Goal: Task Accomplishment & Management: Manage account settings

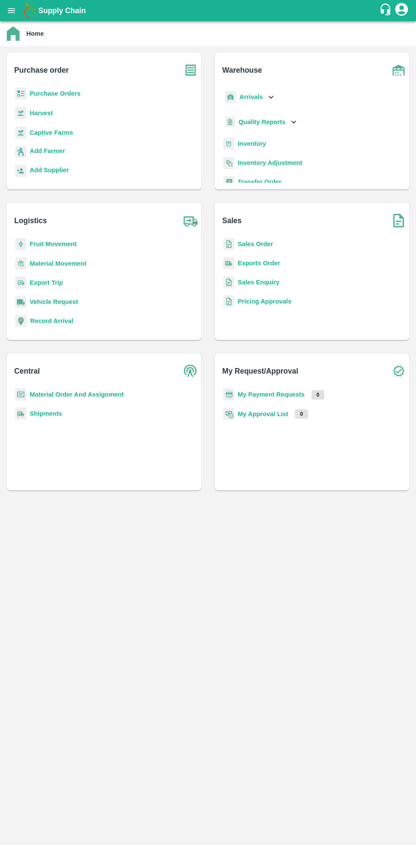
click at [65, 95] on b "Purchase Orders" at bounding box center [55, 93] width 51 height 7
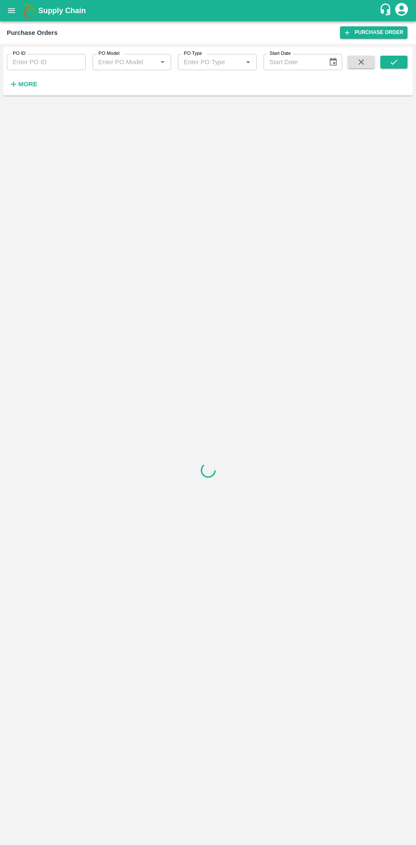
click at [34, 84] on strong "More" at bounding box center [27, 84] width 19 height 7
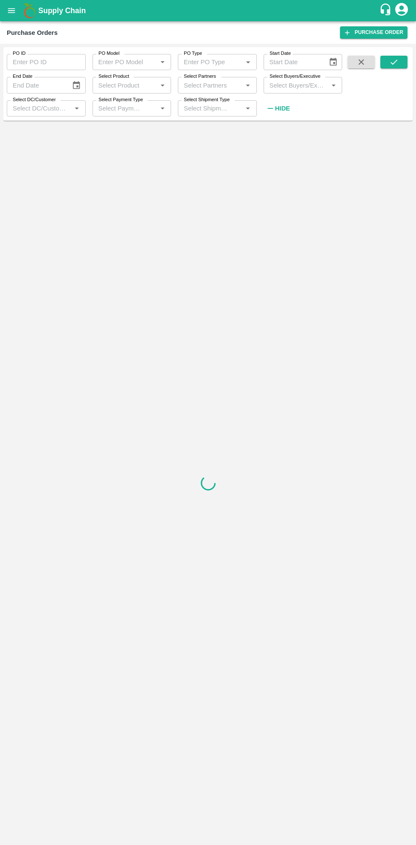
click at [305, 85] on input "Select Buyers/Executive" at bounding box center [296, 84] width 60 height 11
type input "sagar"
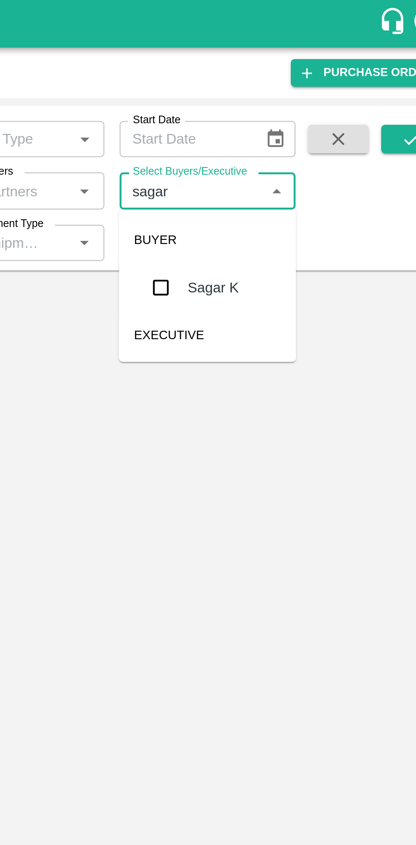
click at [282, 133] on input "checkbox" at bounding box center [282, 128] width 17 height 17
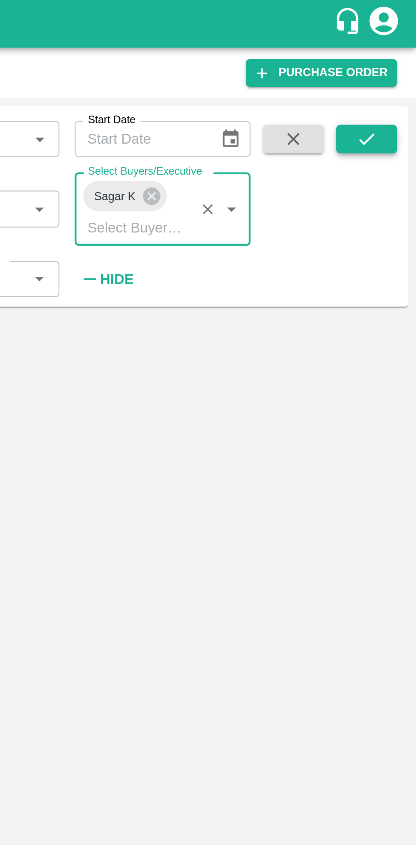
click at [398, 68] on button "submit" at bounding box center [394, 62] width 27 height 13
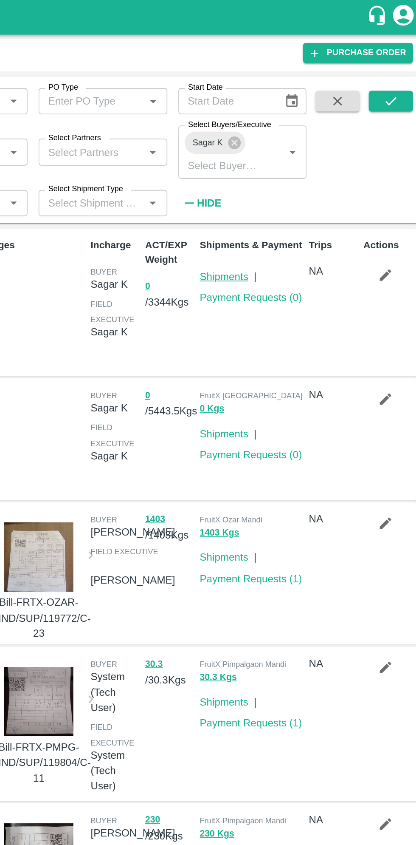
click at [297, 167] on link "Shipments" at bounding box center [292, 169] width 30 height 7
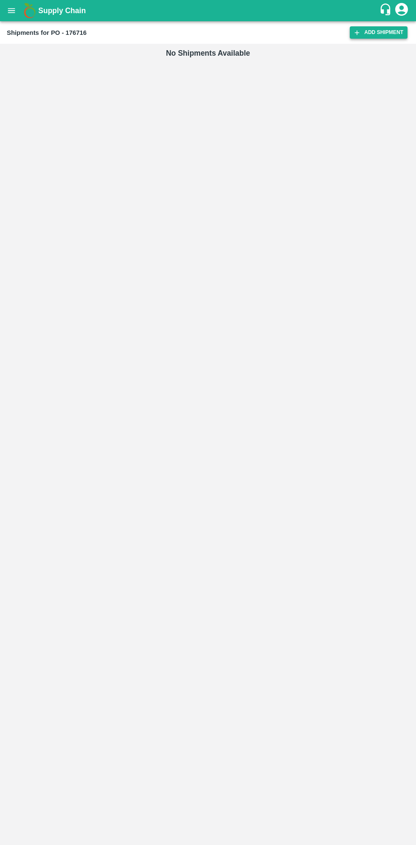
click at [370, 34] on link "Add Shipment" at bounding box center [379, 32] width 58 height 12
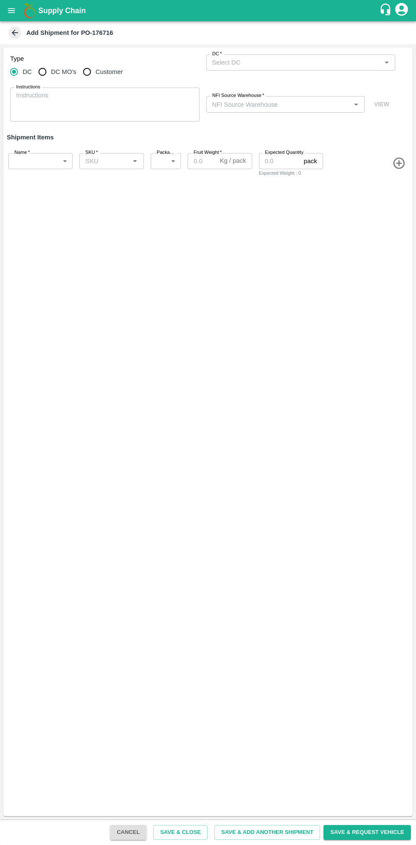
click at [50, 75] on input "DC MO's" at bounding box center [42, 71] width 17 height 17
radio input "true"
click at [285, 60] on input "DC (Material Orders)   *" at bounding box center [294, 62] width 170 height 11
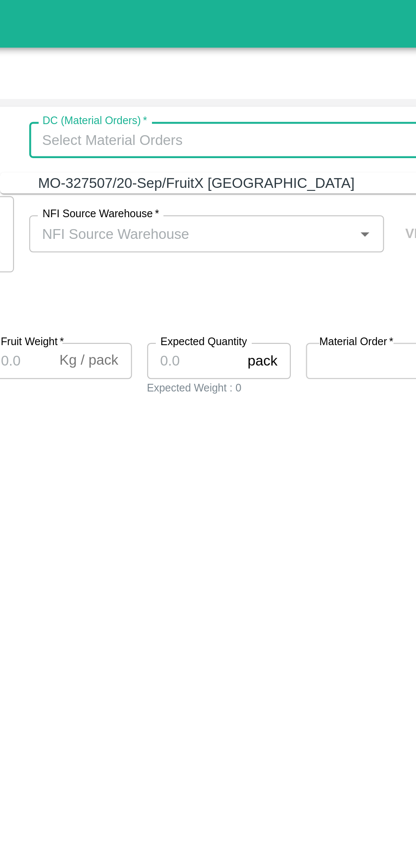
click at [304, 83] on div "MO-327507/20-Sep/FruitX Bangalore" at bounding box center [296, 81] width 172 height 9
type input "MO-327507/20-Sep/FruitX Bangalore"
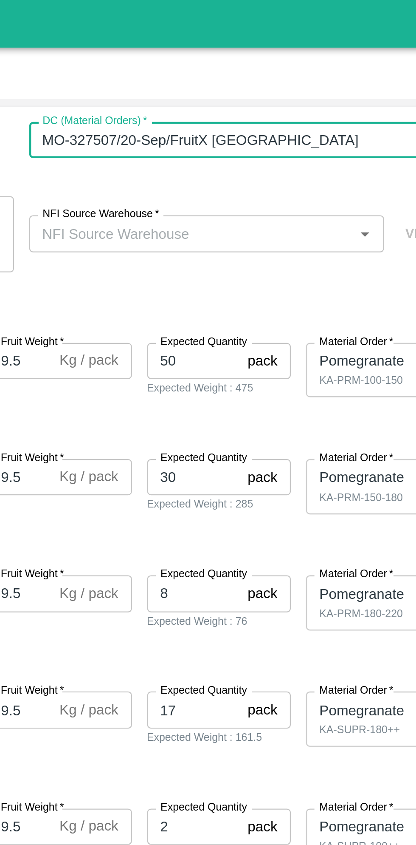
click at [308, 103] on input "NFI Source Warehouse   *" at bounding box center [279, 104] width 140 height 11
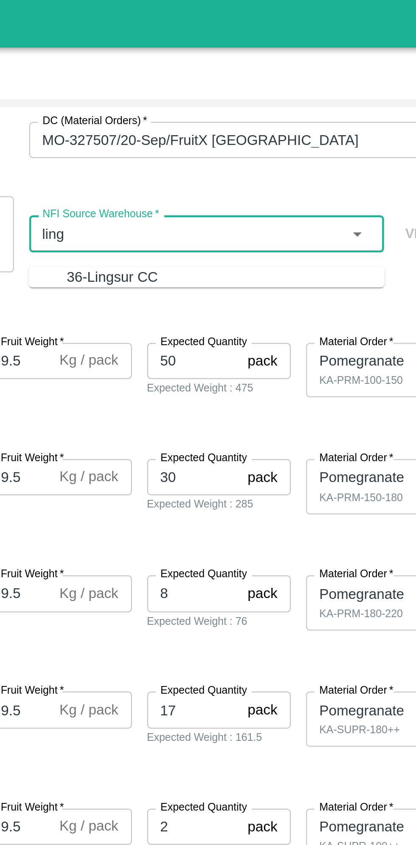
click at [325, 128] on div "36-Lingsur CC" at bounding box center [294, 123] width 142 height 9
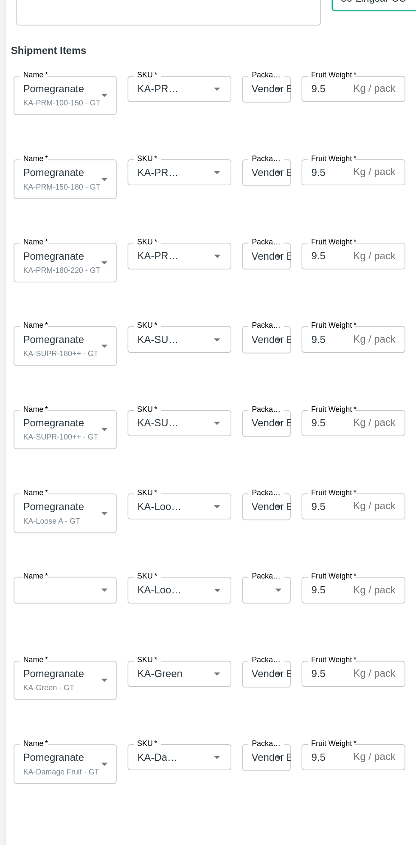
type input "36-Lingsur CC"
click at [116, 472] on input "SKU   *" at bounding box center [99, 472] width 34 height 11
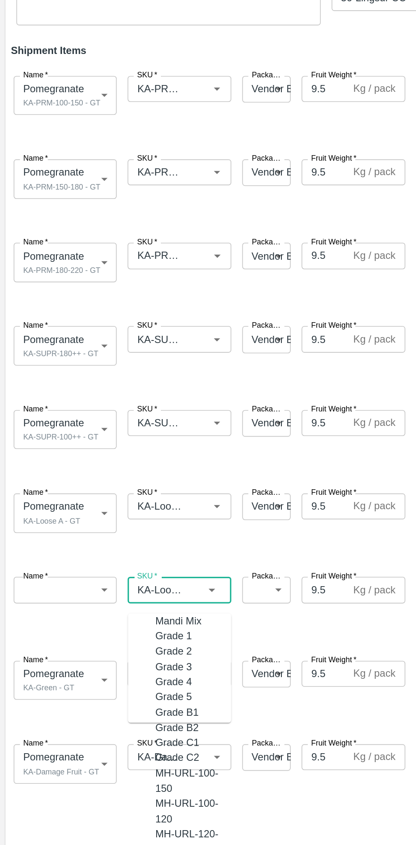
scroll to position [6250, 0]
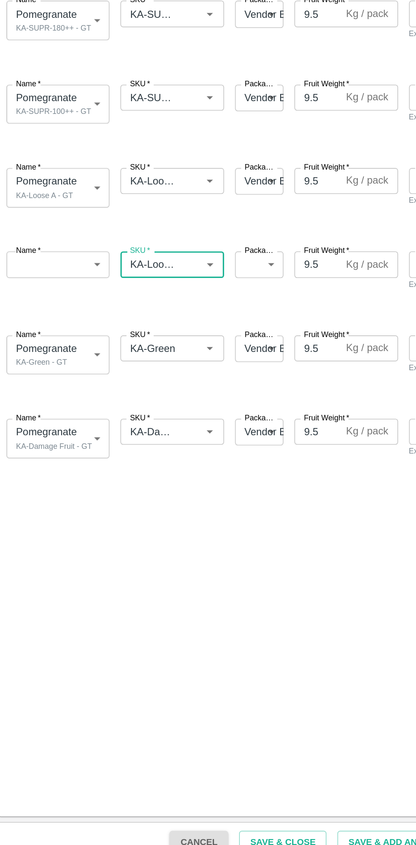
click at [45, 471] on body "Supply Chain Add Shipment for PO-176716 Type DC DC MO's Customer DC (Material O…" at bounding box center [208, 422] width 416 height 845
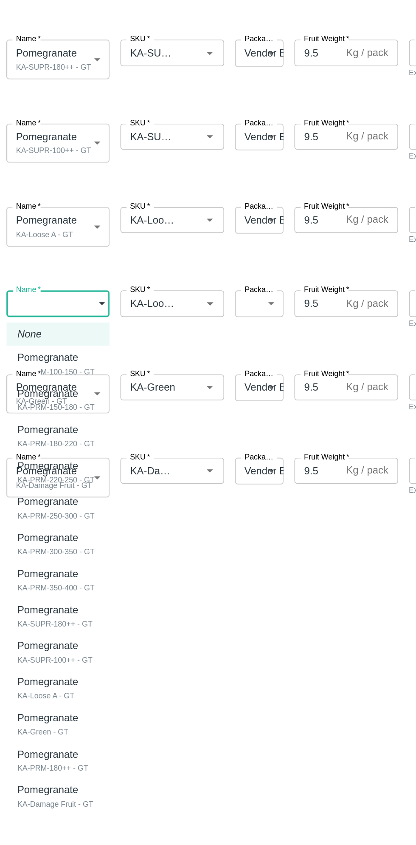
click at [43, 715] on div "KA-Loose A - GT" at bounding box center [36, 716] width 42 height 8
type input "2047349"
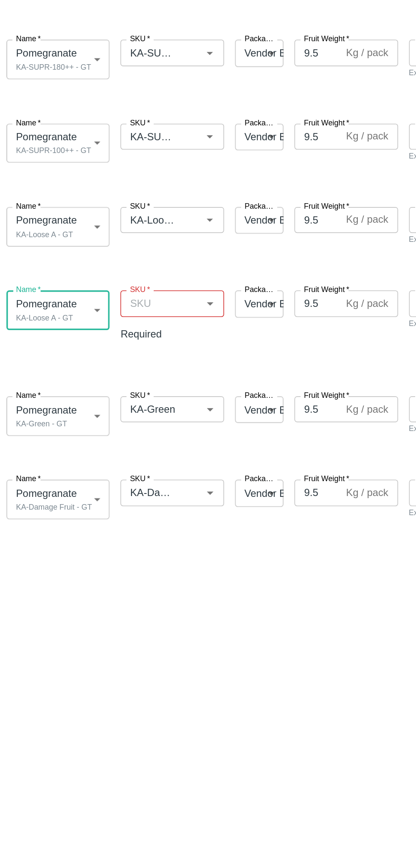
click at [115, 476] on input "SKU   *" at bounding box center [104, 472] width 45 height 11
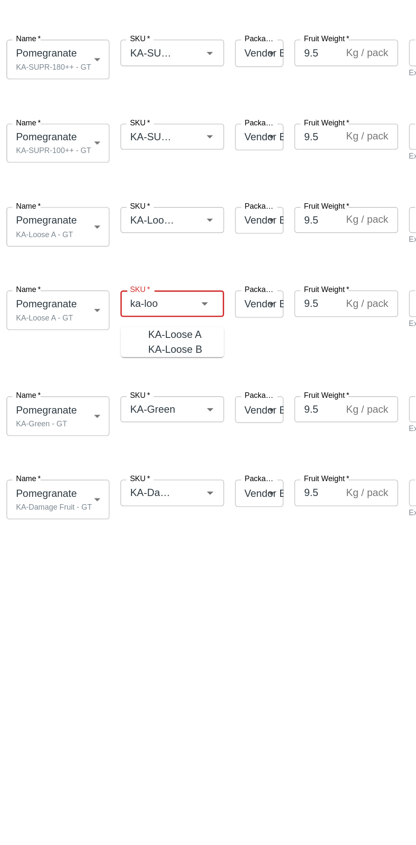
click at [118, 505] on div "KA-Loose B" at bounding box center [114, 501] width 34 height 9
click at [113, 471] on input "SKU   *" at bounding box center [99, 472] width 34 height 11
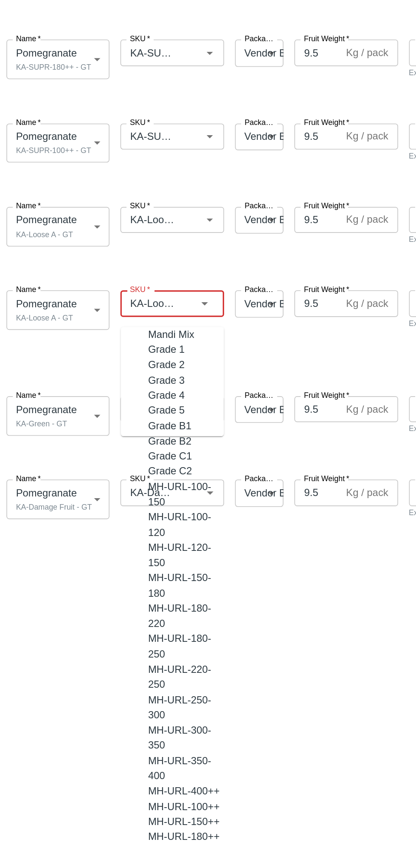
type input "KA-Loos B"
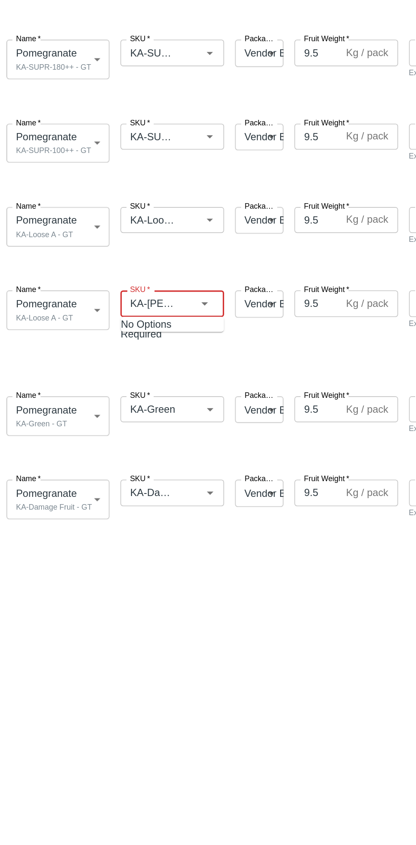
click at [120, 472] on icon "Clear" at bounding box center [120, 472] width 0 height 0
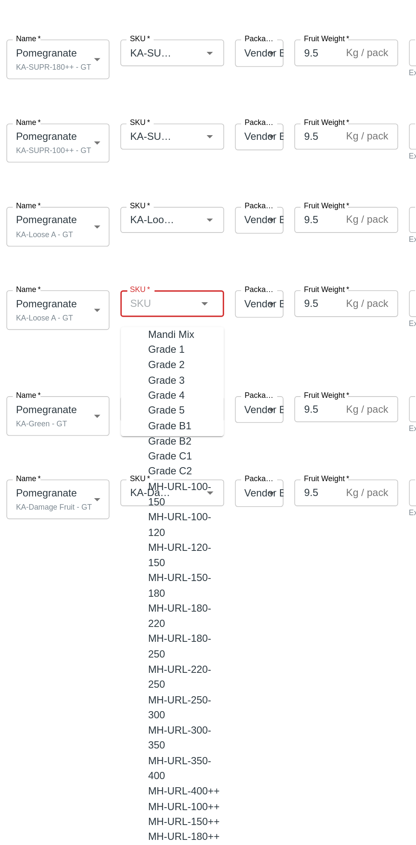
click at [110, 474] on input "SKU   *" at bounding box center [104, 472] width 45 height 11
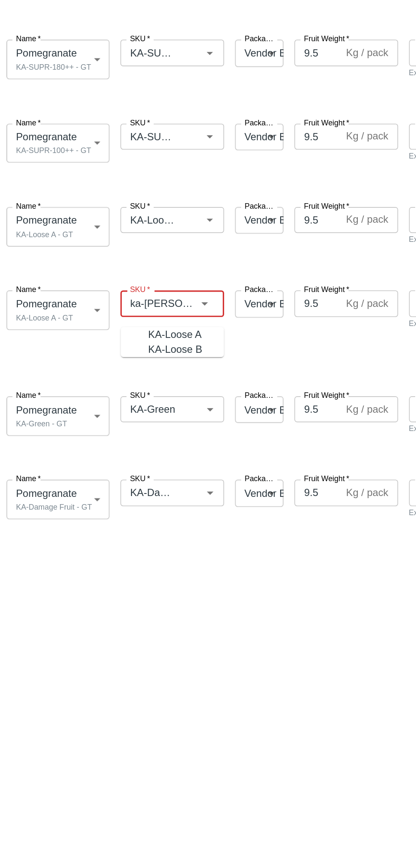
click at [110, 490] on div "KA-Loose A" at bounding box center [113, 491] width 33 height 9
type input "KA-Loose A"
click at [173, 667] on div "Type DC DC MO's Customer DC (Material Orders)   * DC (Material Orders)   * Inst…" at bounding box center [208, 432] width 410 height 768
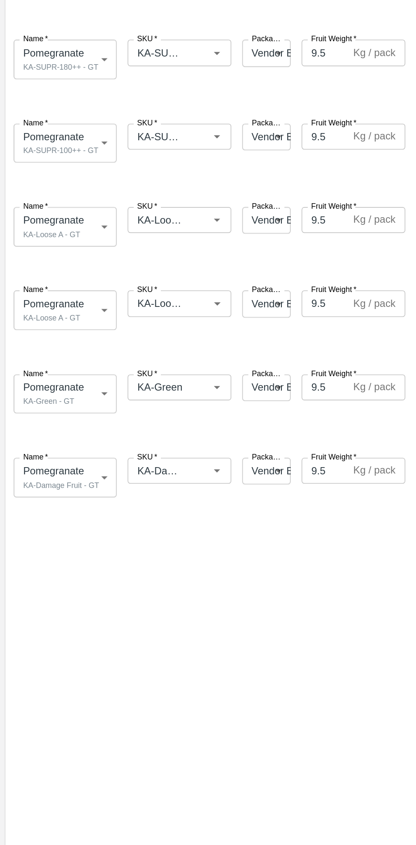
click at [112, 469] on input "SKU   *" at bounding box center [99, 472] width 34 height 11
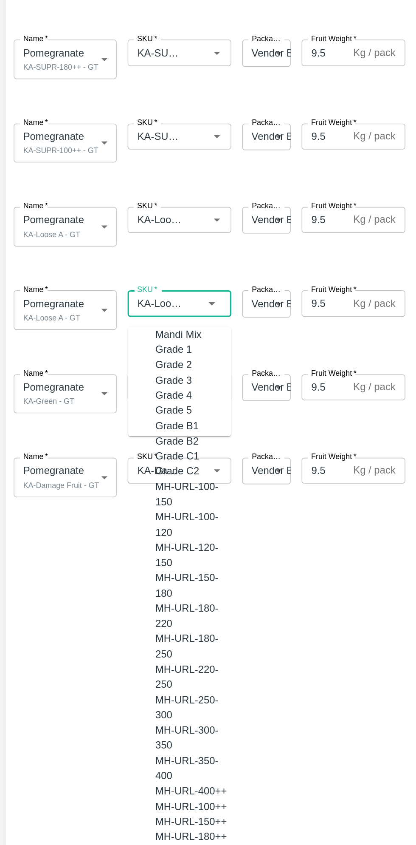
scroll to position [6178, 0]
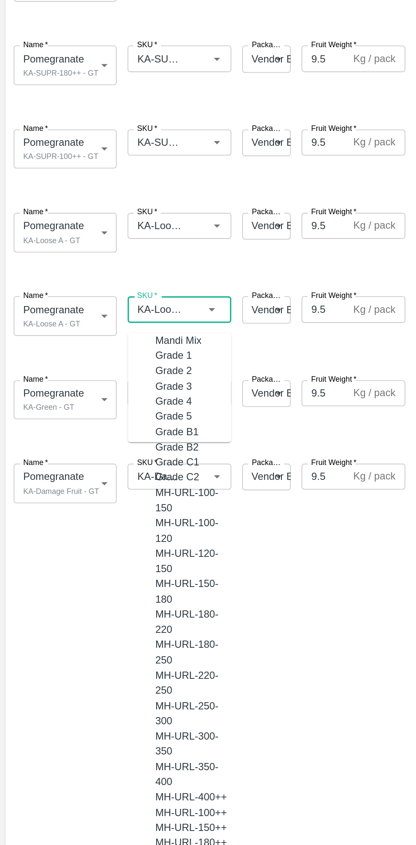
click at [110, 472] on input "SKU   *" at bounding box center [99, 472] width 34 height 11
click at [102, 473] on input "SKU   *" at bounding box center [99, 472] width 34 height 11
click at [57, 505] on span at bounding box center [206, 499] width 406 height 14
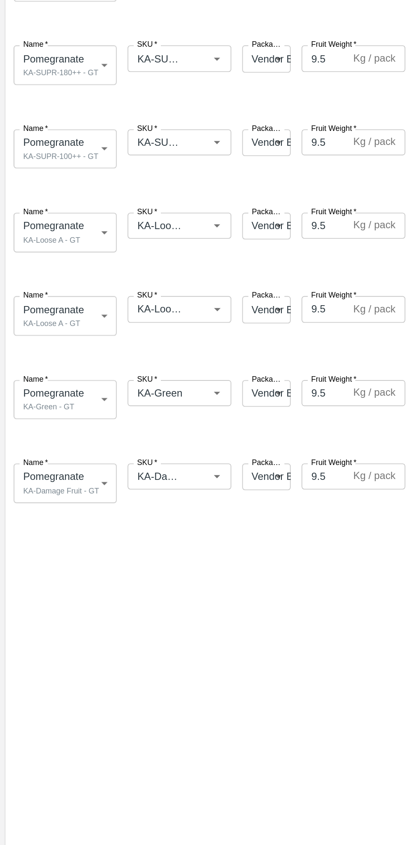
click at [111, 472] on input "SKU   *" at bounding box center [99, 472] width 34 height 11
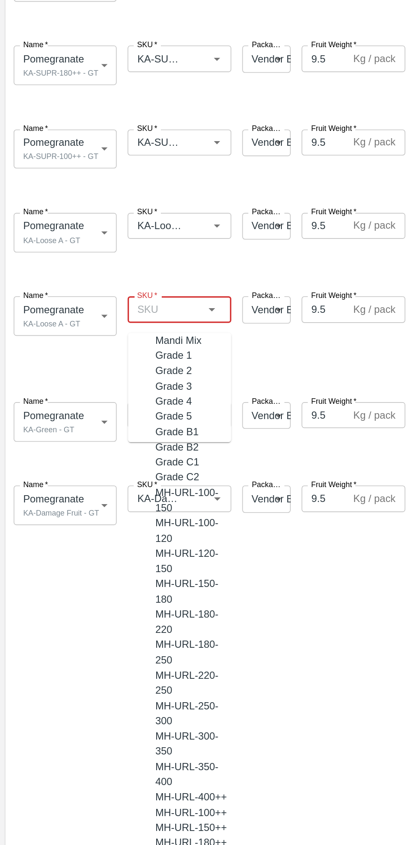
scroll to position [0, 0]
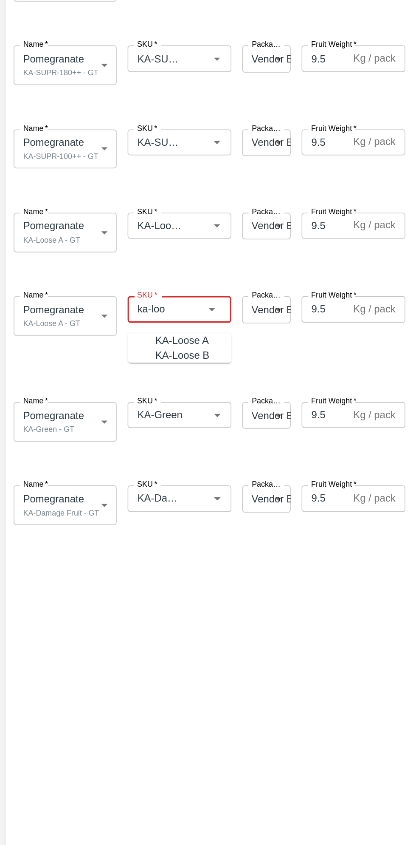
click at [117, 506] on div "KA-Loose B" at bounding box center [114, 501] width 34 height 9
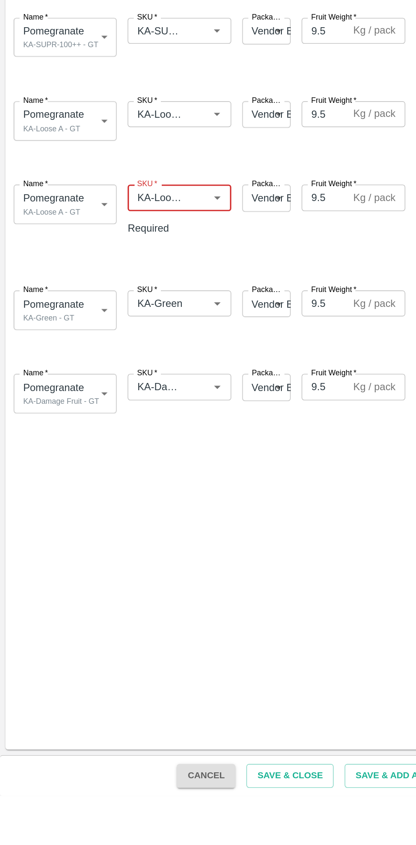
type input "KA-Loose B"
click at [140, 619] on div "Type DC DC MO's Customer DC (Material Orders)   * DC (Material Orders)   * Inst…" at bounding box center [208, 432] width 410 height 768
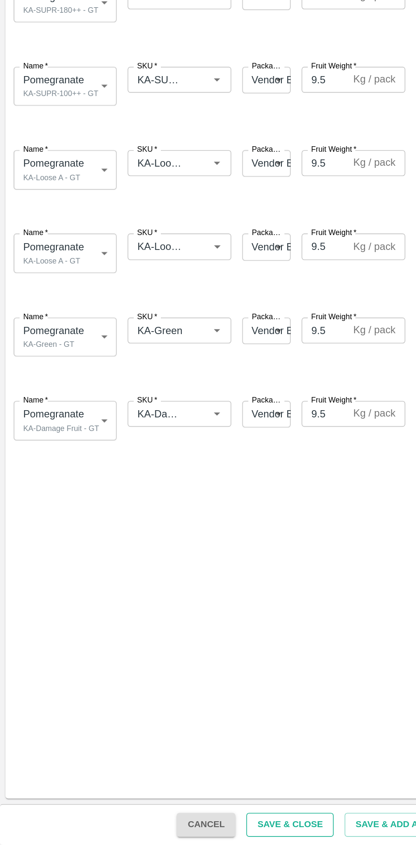
click at [182, 828] on button "Save & Close" at bounding box center [180, 832] width 54 height 15
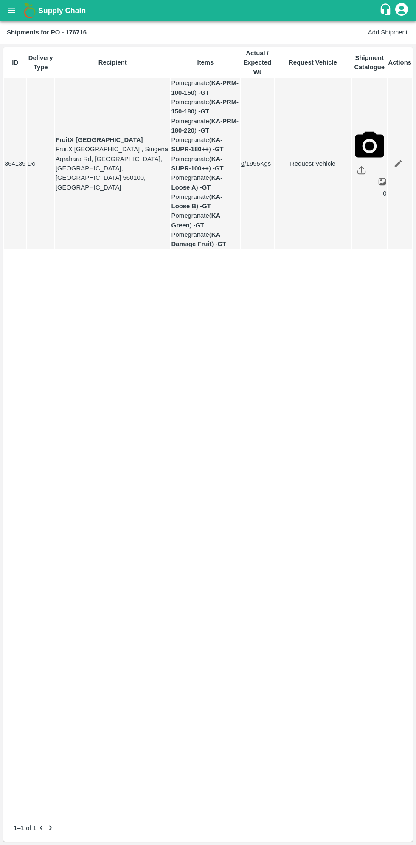
click at [388, 211] on td at bounding box center [400, 163] width 24 height 171
click at [11, 11] on icon "open drawer" at bounding box center [11, 10] width 7 height 5
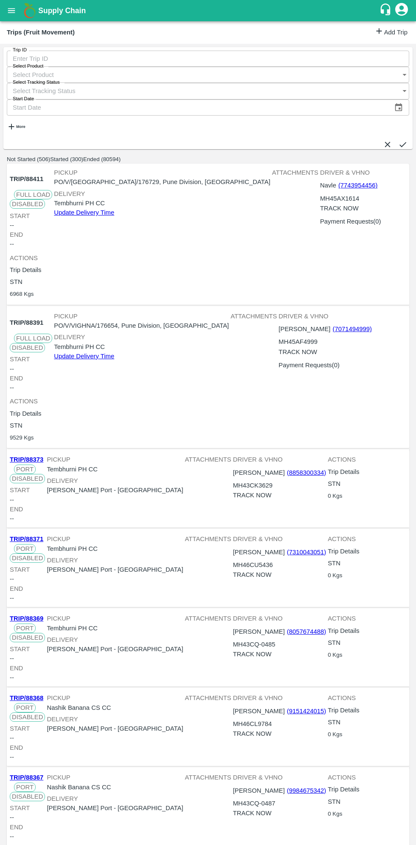
click at [388, 28] on link "Add Trip" at bounding box center [391, 32] width 33 height 12
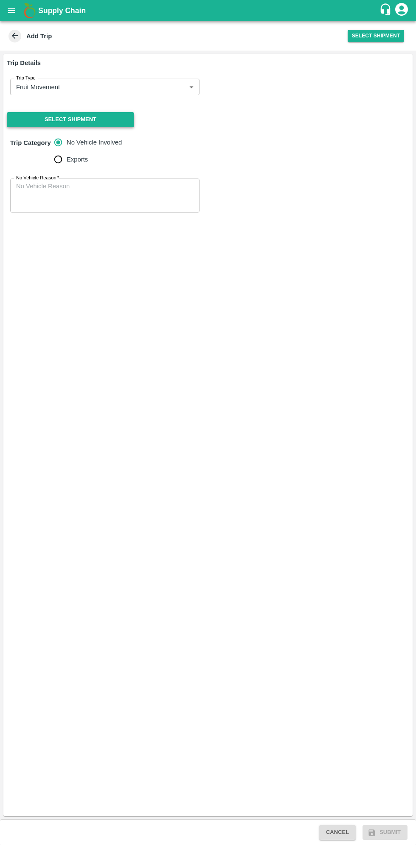
click at [118, 118] on button "Select Shipment" at bounding box center [70, 119] width 127 height 15
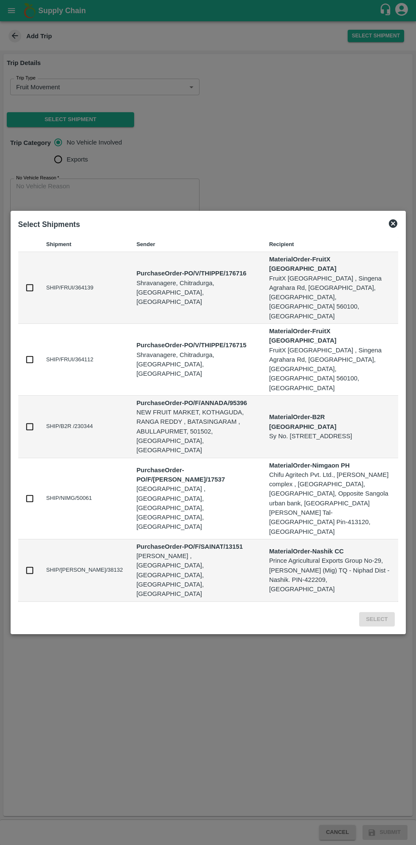
click at [32, 364] on input "checkbox" at bounding box center [29, 359] width 9 height 9
checkbox input "true"
click at [34, 292] on input "checkbox" at bounding box center [29, 287] width 9 height 9
checkbox input "true"
click at [376, 612] on button "Select" at bounding box center [376, 619] width 35 height 15
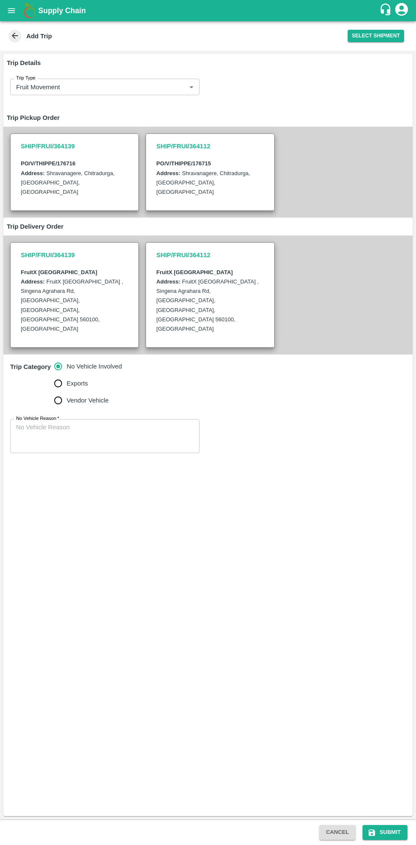
click at [61, 392] on input "Vendor Vehicle" at bounding box center [58, 400] width 17 height 17
radio input "true"
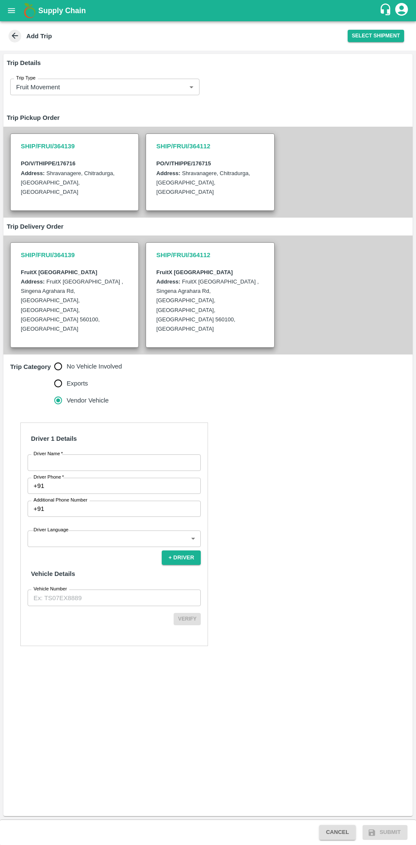
click at [118, 454] on input "Driver Name   *" at bounding box center [114, 462] width 173 height 16
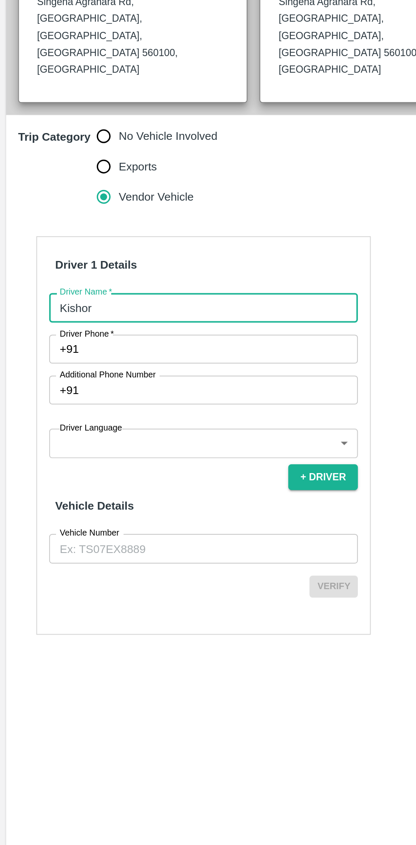
type input "Kishor"
click at [130, 477] on input "Driver Phone   *" at bounding box center [124, 485] width 153 height 16
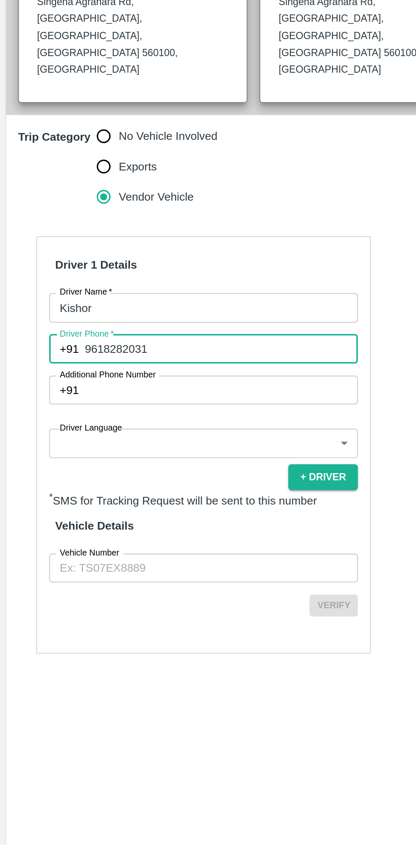
type input "9618282031"
click at [104, 500] on body "Supply Chain Add Trip Select Shipment Trip Details Trip Type Fruit Movement 1 T…" at bounding box center [208, 422] width 416 height 845
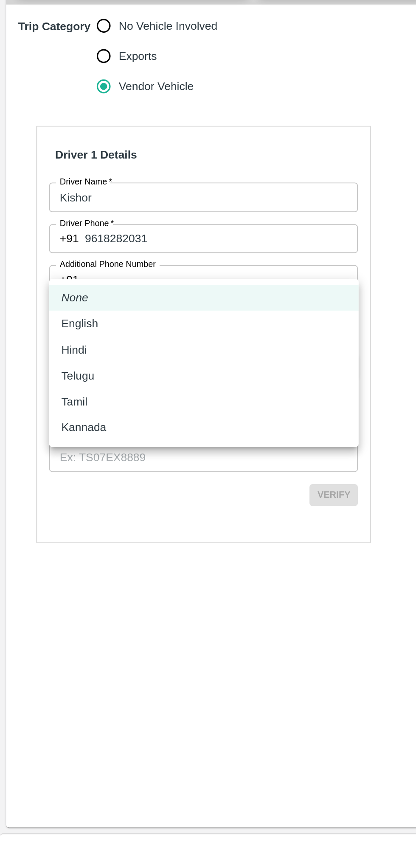
click at [58, 596] on p "Kannada" at bounding box center [46, 591] width 25 height 9
type input "ka"
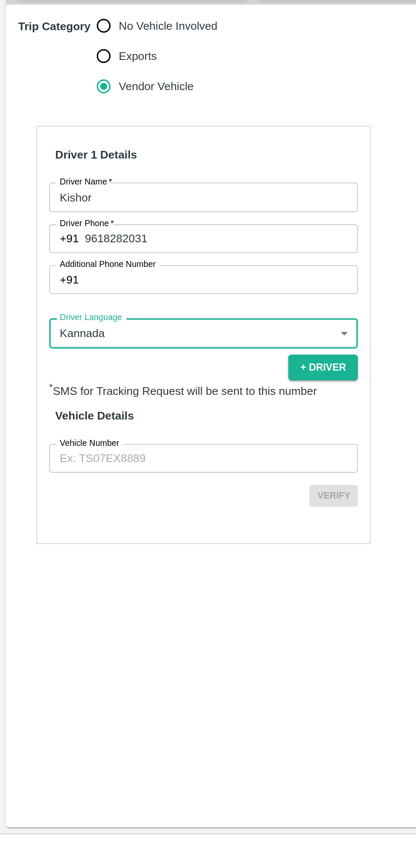
click at [130, 601] on input "Vehicle Number" at bounding box center [114, 609] width 173 height 16
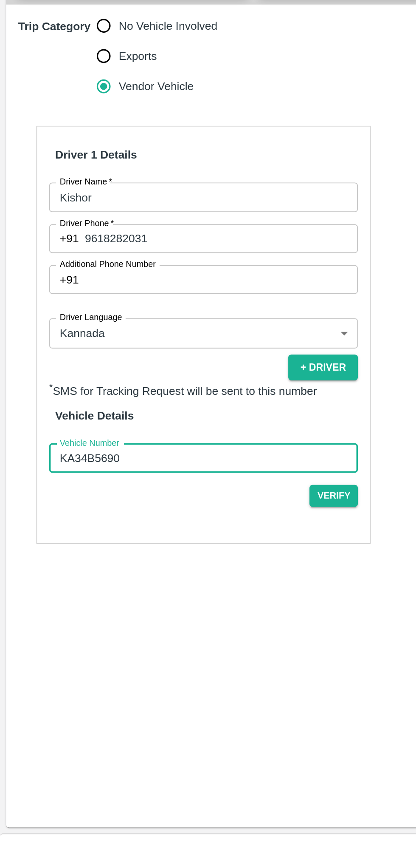
type input "KA34B5690"
click at [188, 624] on button "Verify" at bounding box center [187, 630] width 27 height 12
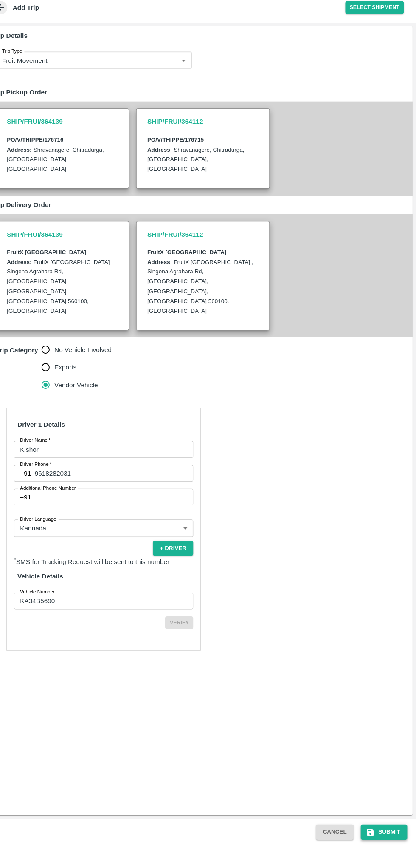
click at [397, 830] on button "Submit" at bounding box center [385, 832] width 45 height 15
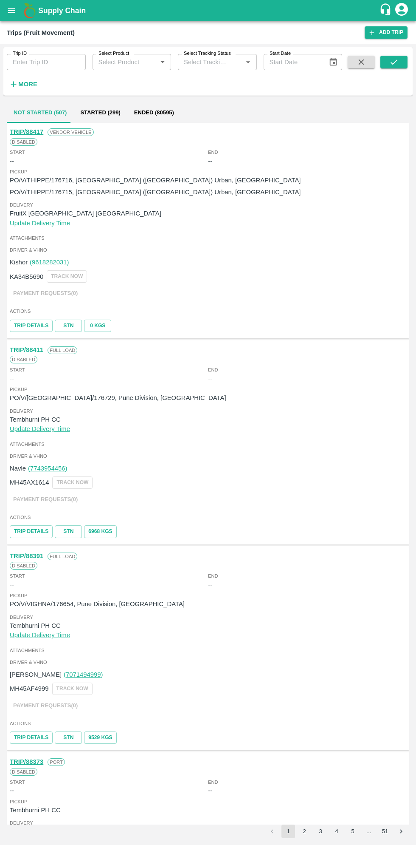
click at [12, 11] on icon "open drawer" at bounding box center [11, 10] width 7 height 5
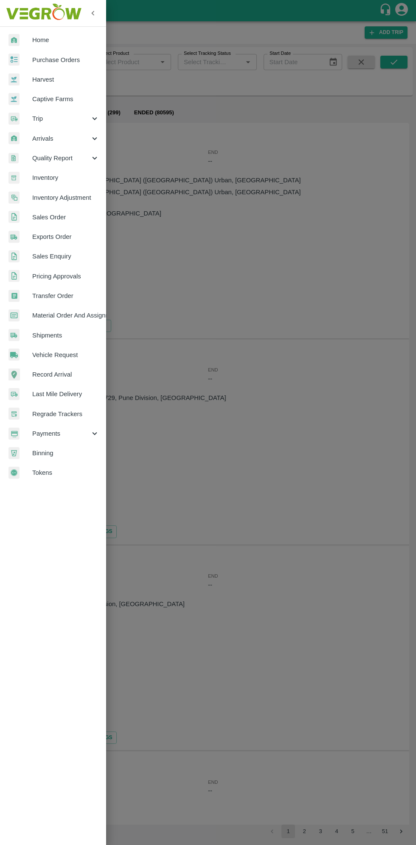
click at [76, 55] on span "Purchase Orders" at bounding box center [65, 59] width 67 height 9
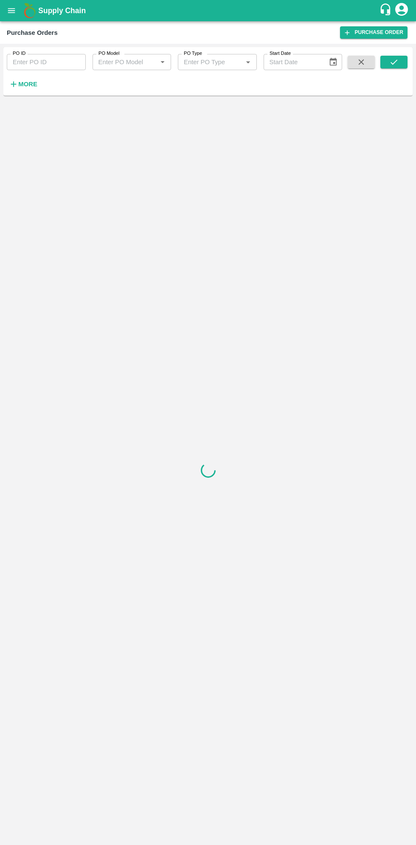
click at [32, 87] on strong "More" at bounding box center [27, 84] width 19 height 7
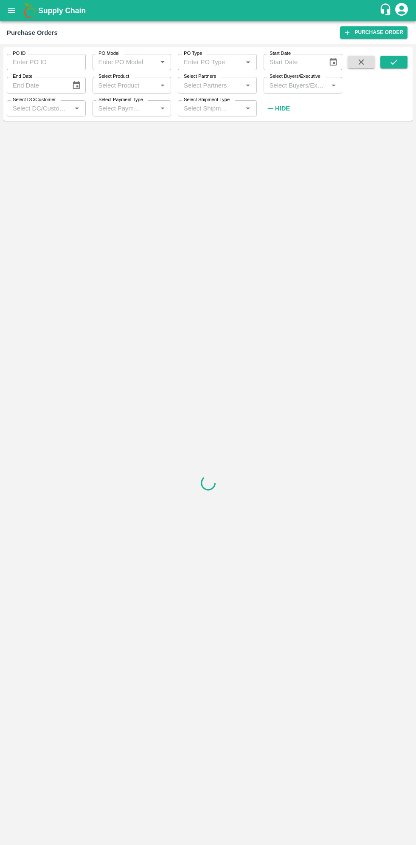
click at [302, 85] on input "Select Buyers/Executive" at bounding box center [296, 84] width 60 height 11
type input "sagar"
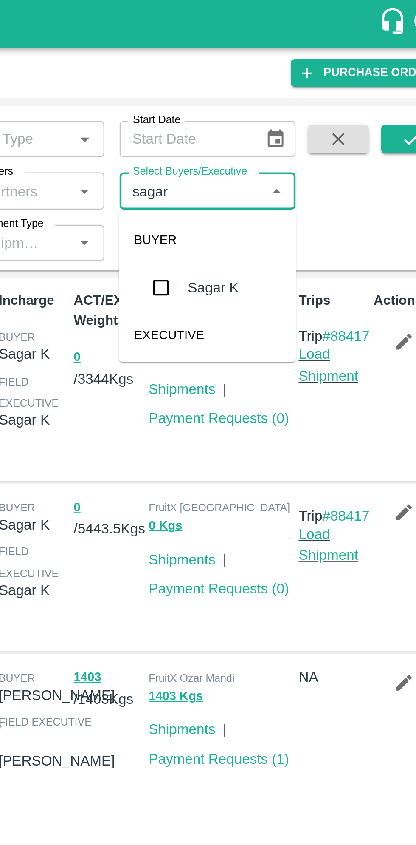
click at [284, 127] on input "checkbox" at bounding box center [282, 128] width 17 height 17
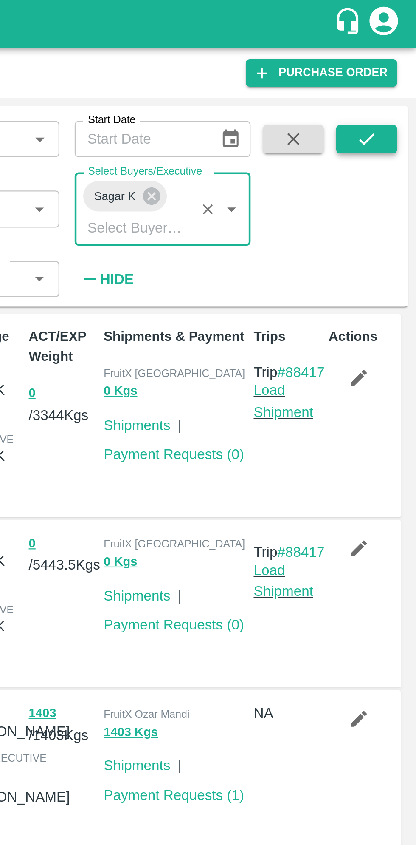
click at [395, 62] on icon "submit" at bounding box center [394, 61] width 7 height 5
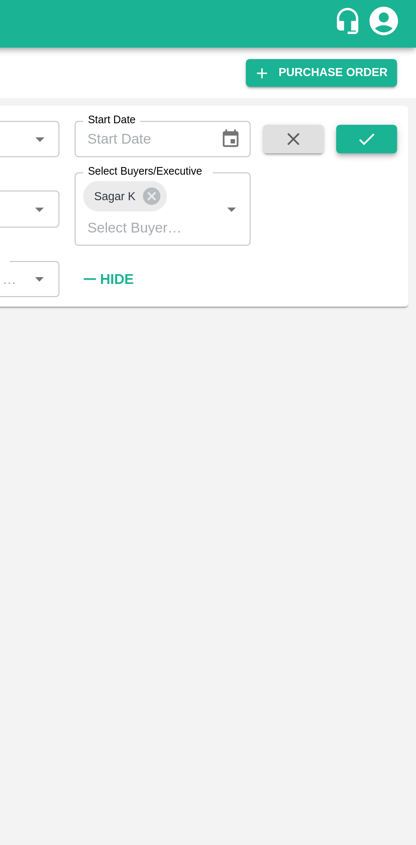
click at [395, 63] on icon "submit" at bounding box center [394, 61] width 9 height 9
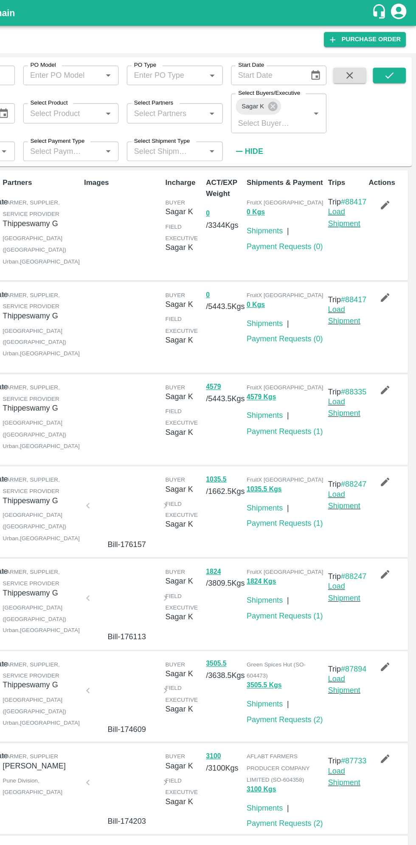
click at [362, 187] on link "Load Shipment" at bounding box center [357, 179] width 27 height 16
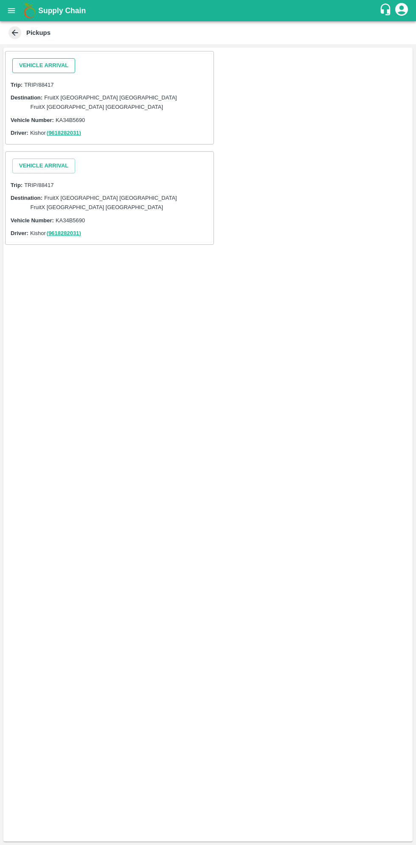
click at [54, 65] on button "Vehicle Arrival" at bounding box center [43, 65] width 63 height 15
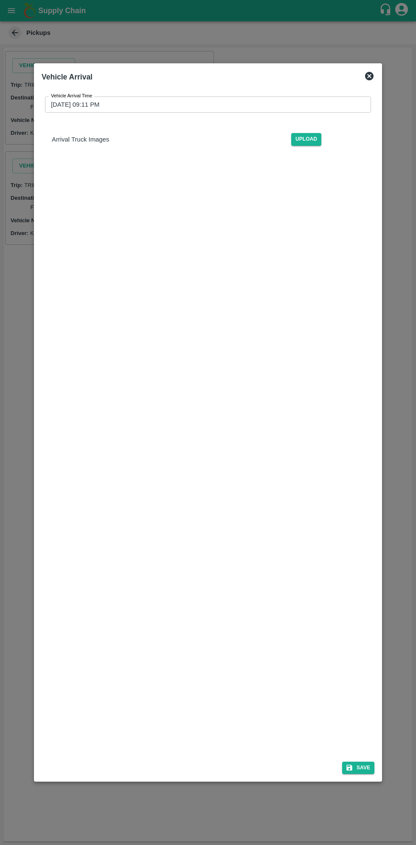
click at [181, 102] on input "[DATE] 09:11 PM" at bounding box center [205, 104] width 320 height 16
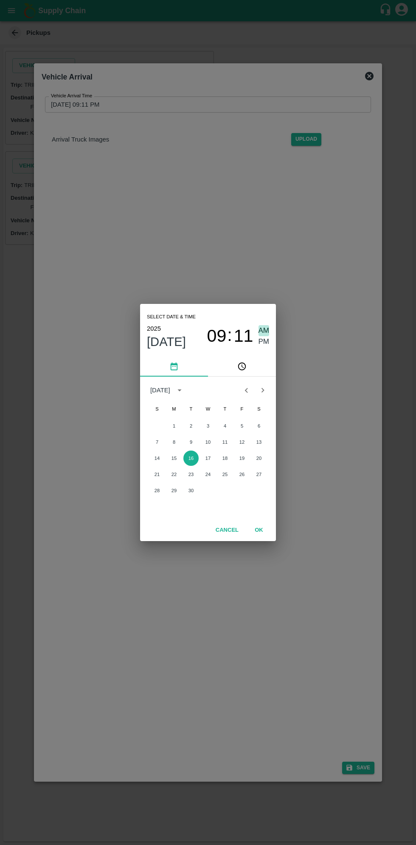
click at [265, 330] on span "AM" at bounding box center [264, 330] width 11 height 11
type input "[DATE] 09:11 AM"
click at [266, 534] on button "OK" at bounding box center [259, 530] width 27 height 15
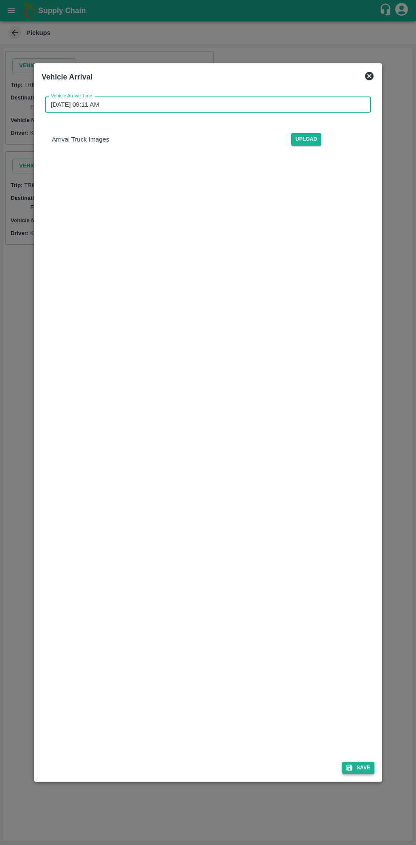
click at [371, 765] on button "Save" at bounding box center [358, 767] width 32 height 12
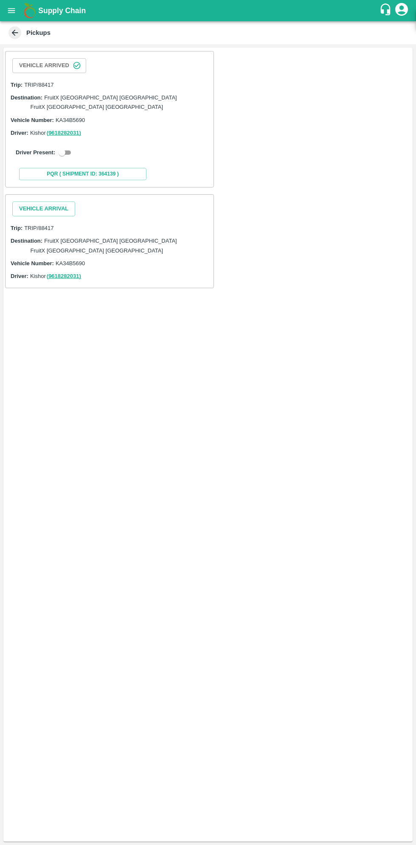
click at [60, 147] on input "checkbox" at bounding box center [62, 152] width 31 height 10
checkbox input "true"
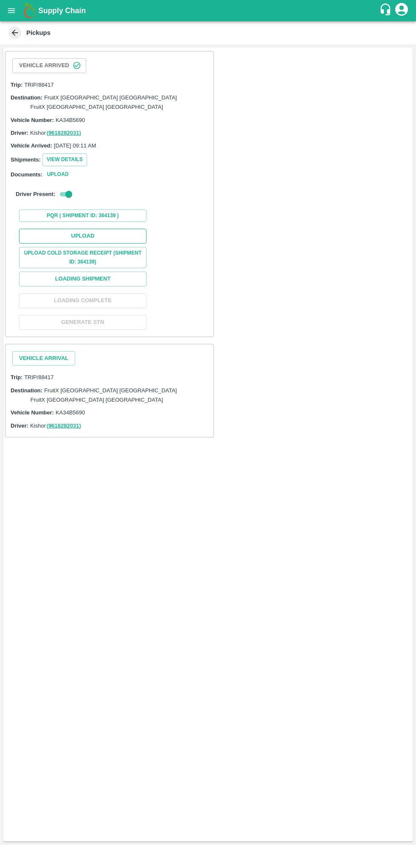
click at [100, 229] on button "Upload" at bounding box center [82, 236] width 127 height 15
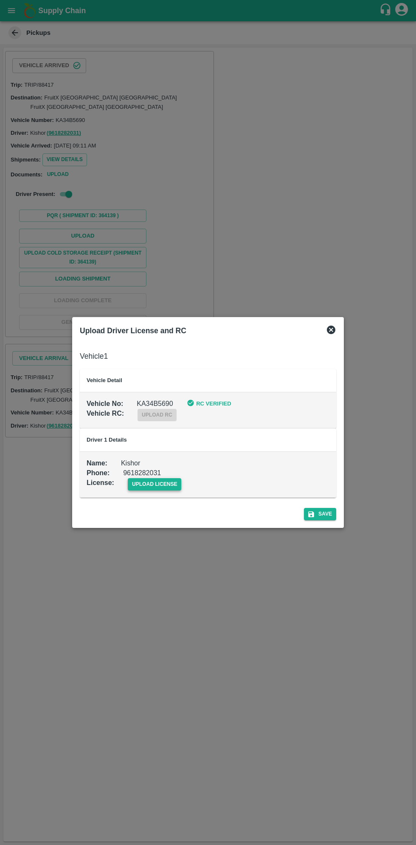
click at [165, 489] on span "upload license" at bounding box center [155, 484] width 54 height 12
click at [0, 0] on input "upload license" at bounding box center [0, 0] width 0 height 0
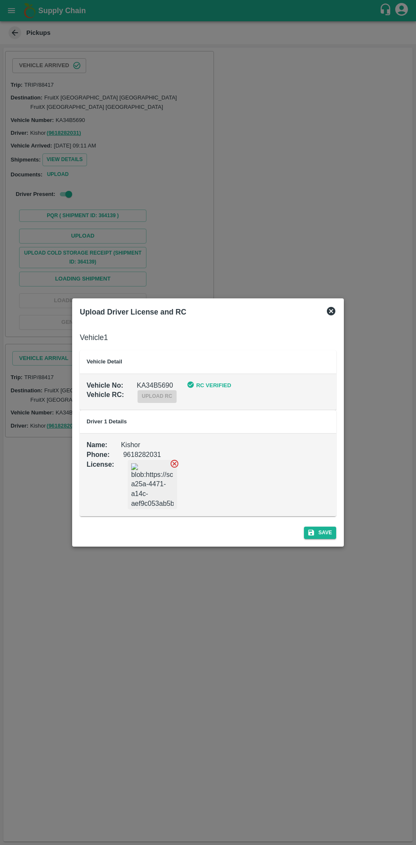
click at [326, 543] on div "Upload Driver License and RC Vehicle 1 Vehicle Detail Vehicle No : KA34B5690 RC…" at bounding box center [208, 422] width 272 height 248
click at [325, 536] on button "Save" at bounding box center [320, 532] width 32 height 12
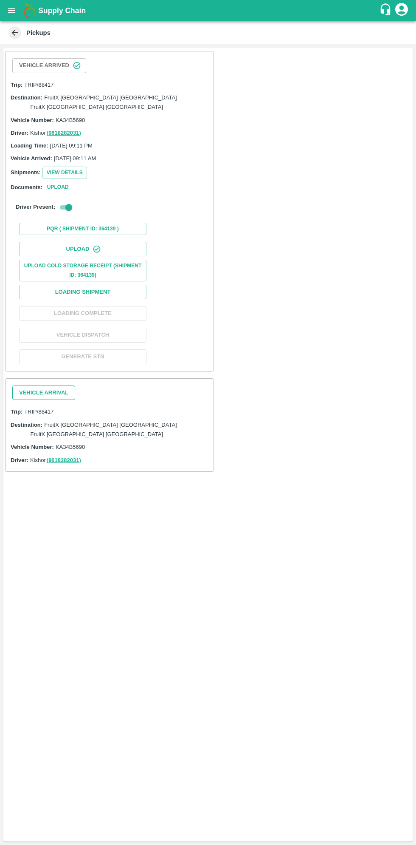
click at [52, 385] on button "Vehicle Arrival" at bounding box center [43, 392] width 63 height 15
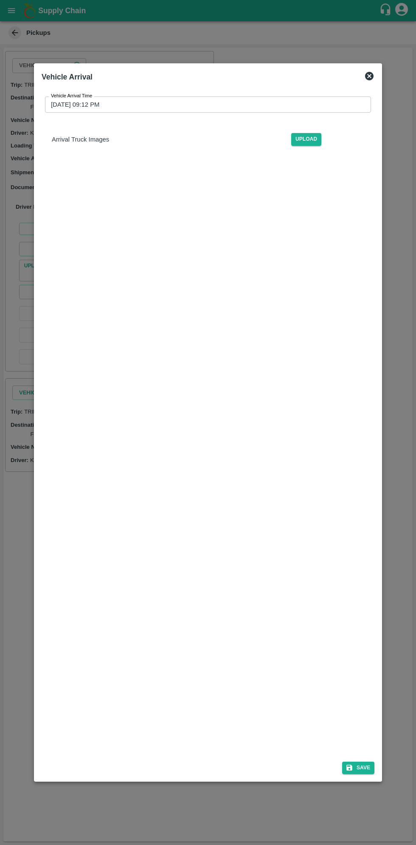
click at [294, 111] on input "16/09/2025 09:12 PM" at bounding box center [205, 104] width 320 height 16
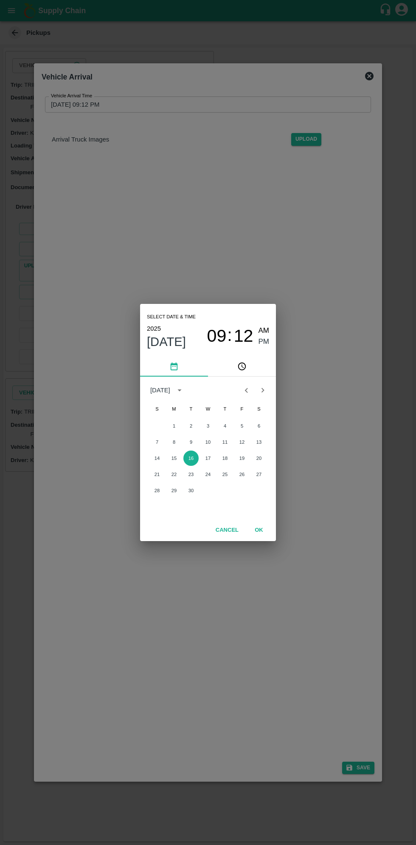
click at [265, 330] on span "AM" at bounding box center [264, 330] width 11 height 11
type input "16/09/2025 09:12 AM"
click at [259, 530] on button "OK" at bounding box center [259, 530] width 27 height 15
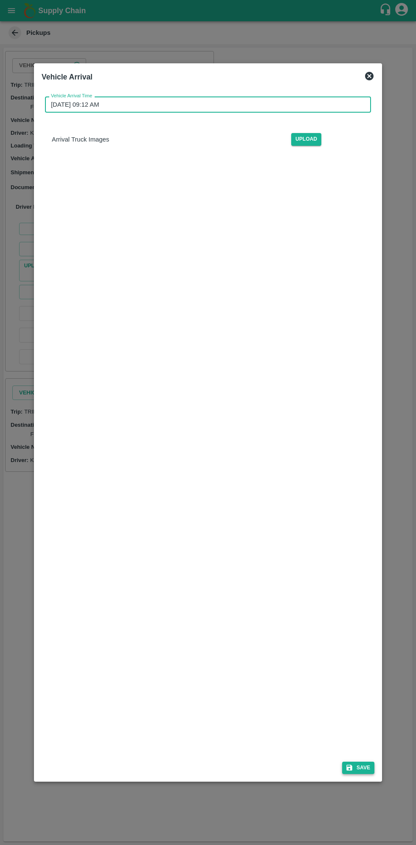
click at [366, 769] on button "Save" at bounding box center [358, 767] width 32 height 12
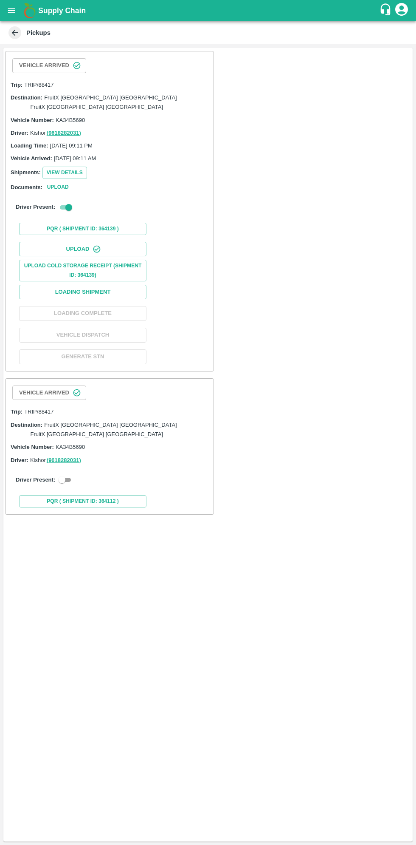
click at [70, 475] on div "Driver Present:" at bounding box center [110, 480] width 188 height 10
click at [62, 475] on input "checkbox" at bounding box center [62, 480] width 31 height 10
checkbox input "true"
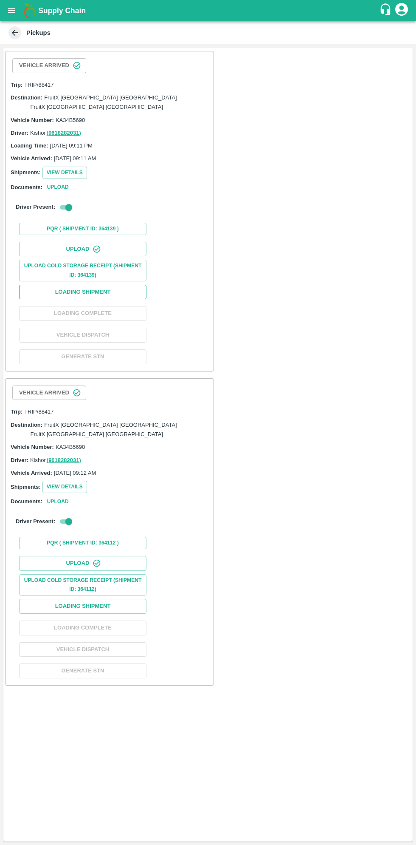
click at [117, 285] on button "Loading Shipment" at bounding box center [82, 292] width 127 height 15
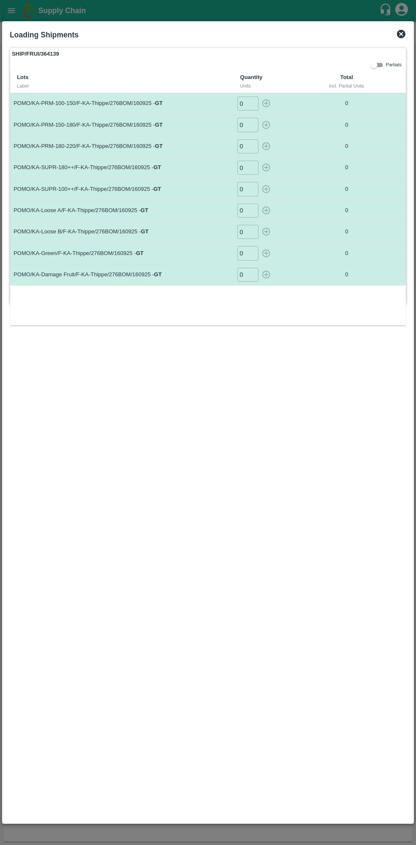
click at [248, 105] on input "0" at bounding box center [247, 103] width 21 height 14
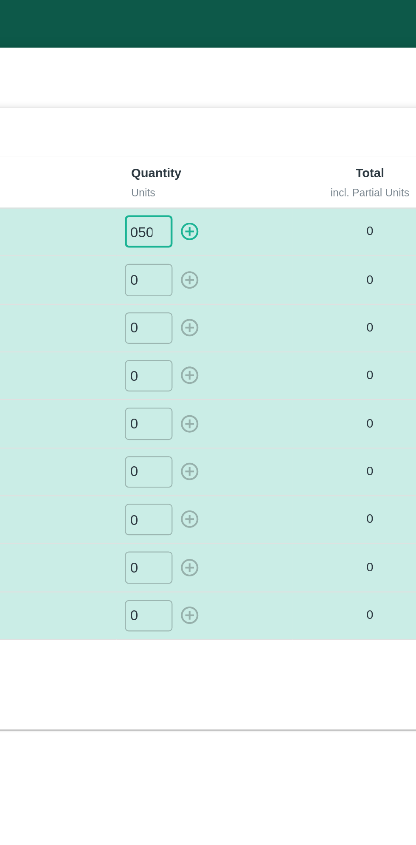
type input "050"
type input "030"
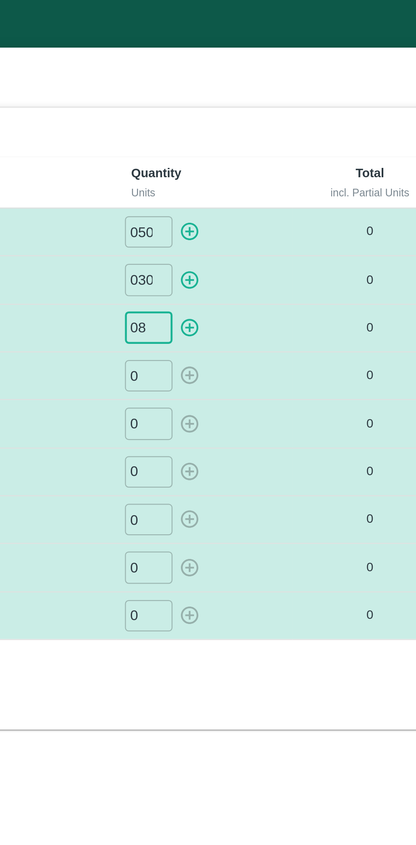
type input "08"
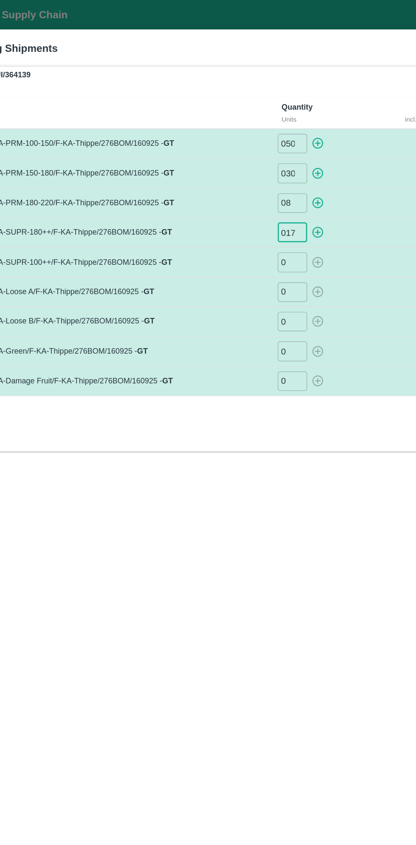
type input "017"
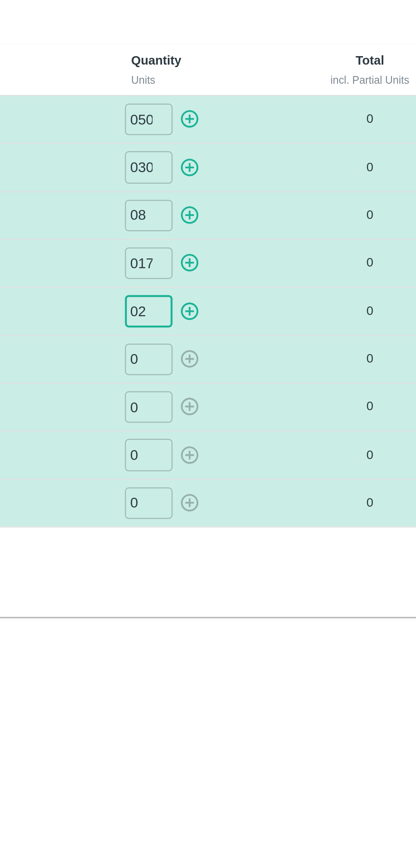
type input "02"
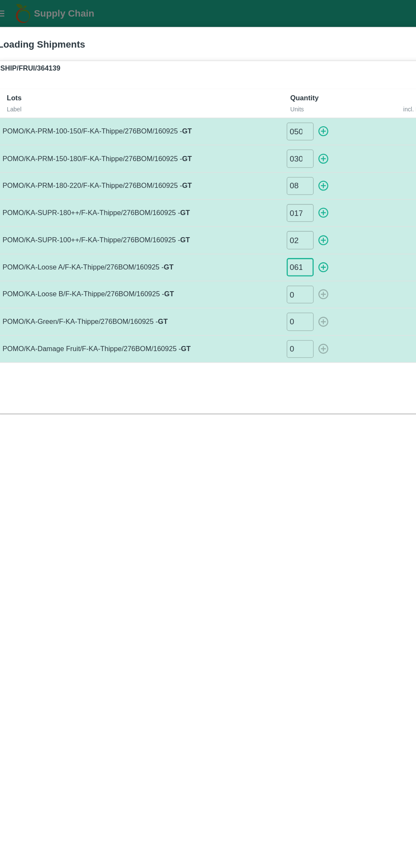
type input "061"
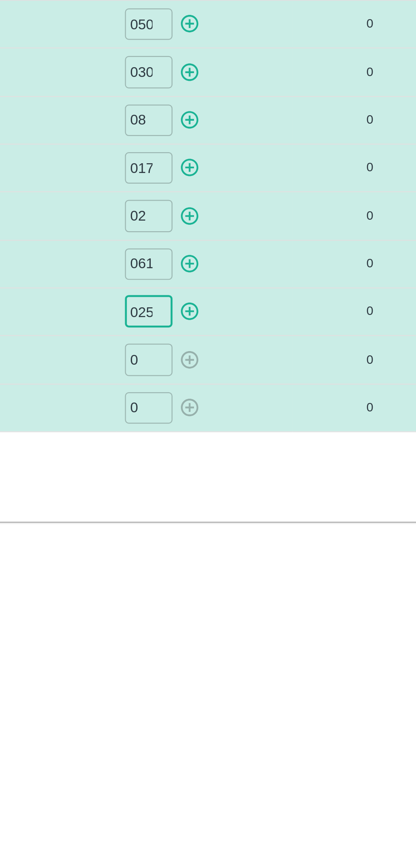
type input "025"
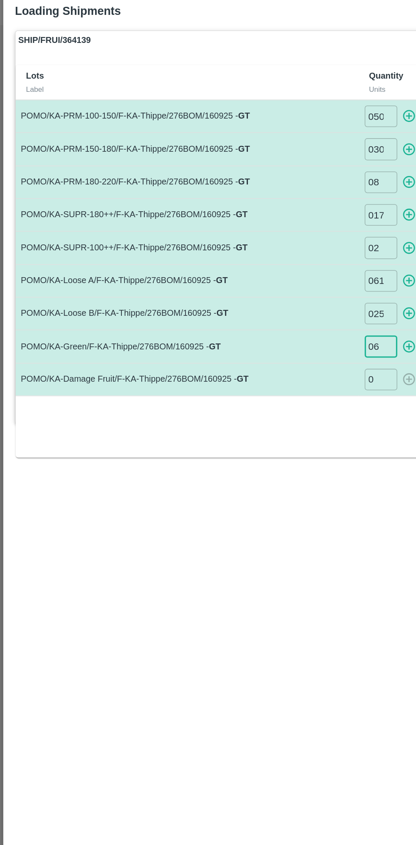
type input "06"
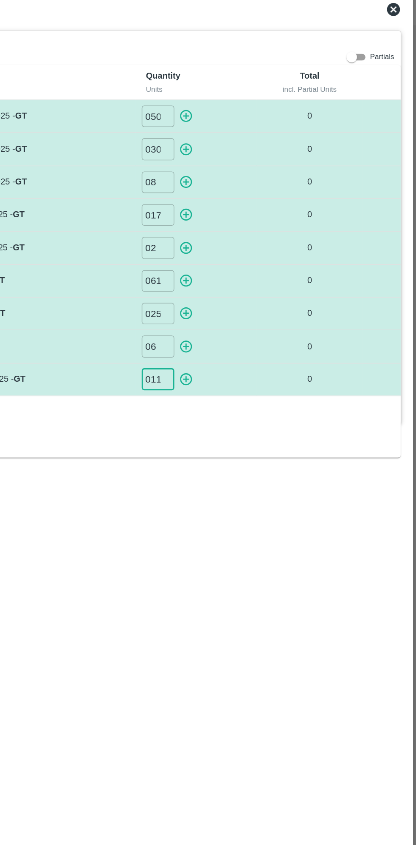
type input "011"
click at [266, 105] on icon "button" at bounding box center [266, 103] width 8 height 8
type input "0"
click at [269, 126] on icon "button" at bounding box center [266, 125] width 8 height 8
type input "0"
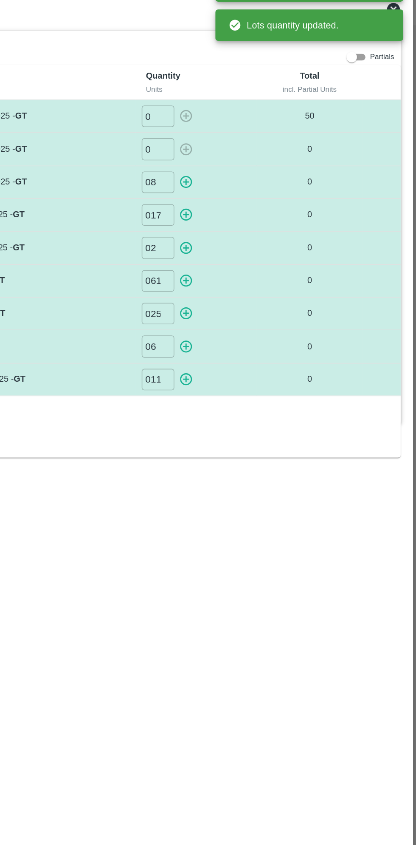
click at [269, 143] on icon "button" at bounding box center [266, 146] width 8 height 8
type input "0"
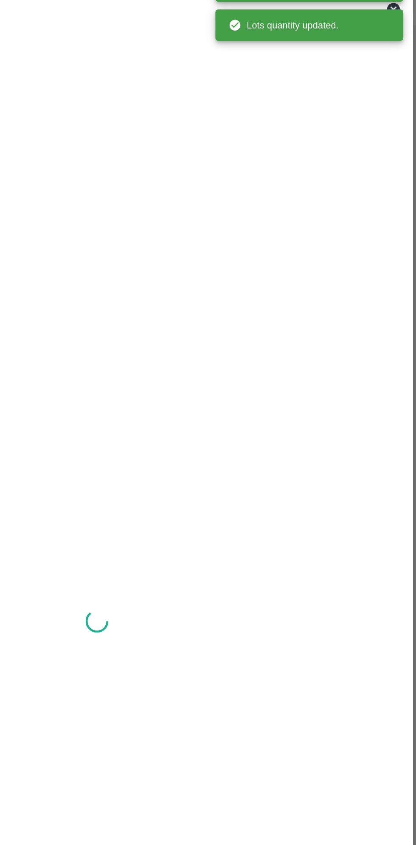
click at [267, 167] on div at bounding box center [208, 432] width 397 height 768
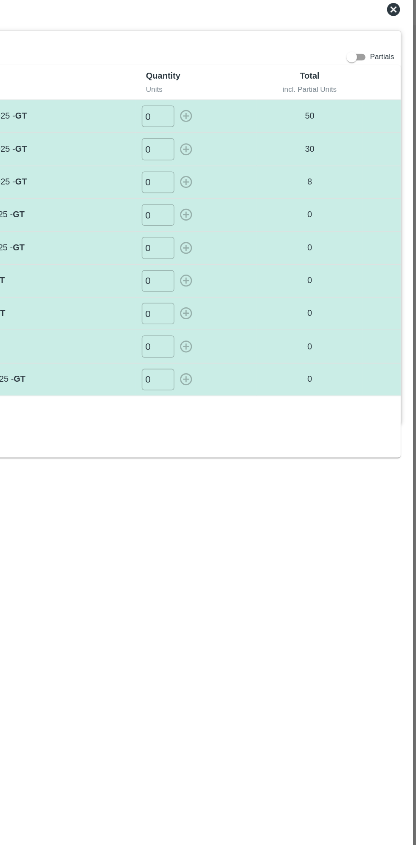
click at [251, 167] on input "0" at bounding box center [247, 168] width 21 height 14
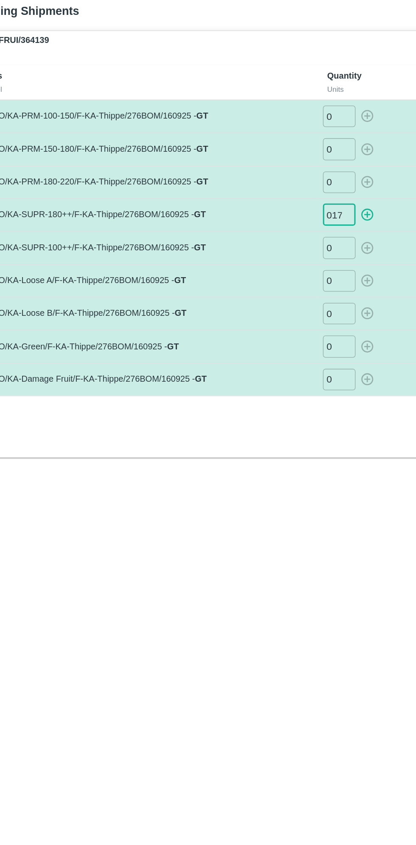
click at [267, 167] on icon "button" at bounding box center [266, 168] width 8 height 8
type input "0"
click at [252, 186] on input "0" at bounding box center [247, 189] width 21 height 14
click at [265, 190] on icon "button" at bounding box center [266, 188] width 9 height 9
type input "0"
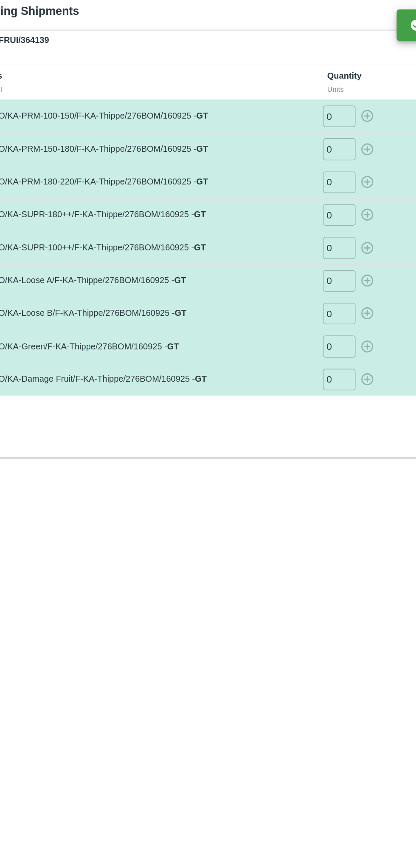
click at [247, 211] on input "0" at bounding box center [247, 210] width 21 height 14
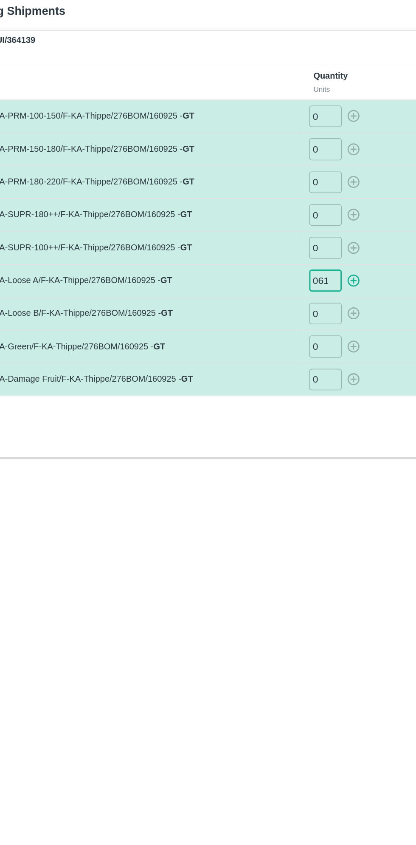
click at [265, 209] on icon "button" at bounding box center [266, 210] width 8 height 8
type input "0"
click at [248, 227] on input "0" at bounding box center [247, 232] width 21 height 14
click at [266, 232] on icon "button" at bounding box center [266, 232] width 8 height 8
type input "0"
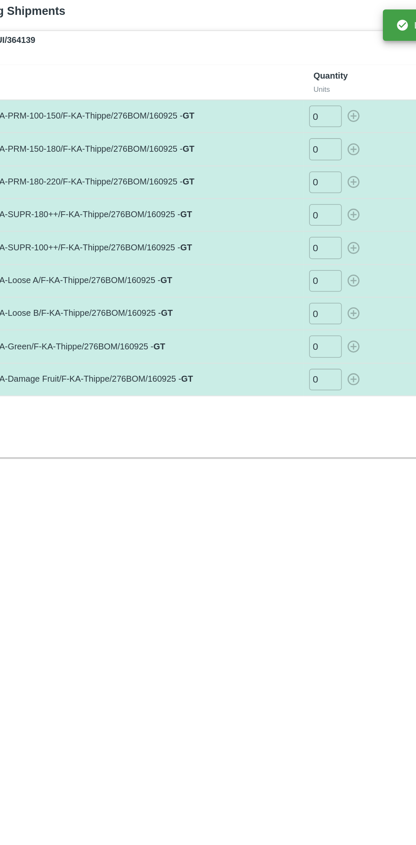
click at [248, 252] on input "0" at bounding box center [247, 253] width 21 height 14
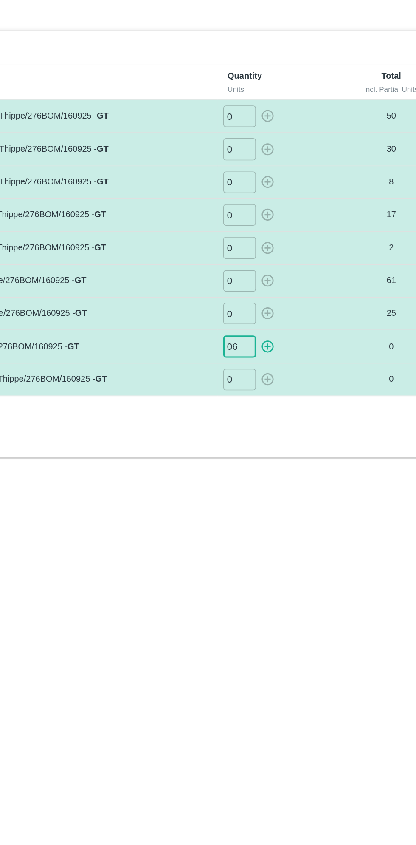
type input "06"
click at [269, 252] on icon "button" at bounding box center [266, 253] width 8 height 8
click at [252, 274] on input "0" at bounding box center [247, 275] width 21 height 14
type input "011"
click at [270, 276] on icon "button" at bounding box center [266, 274] width 9 height 9
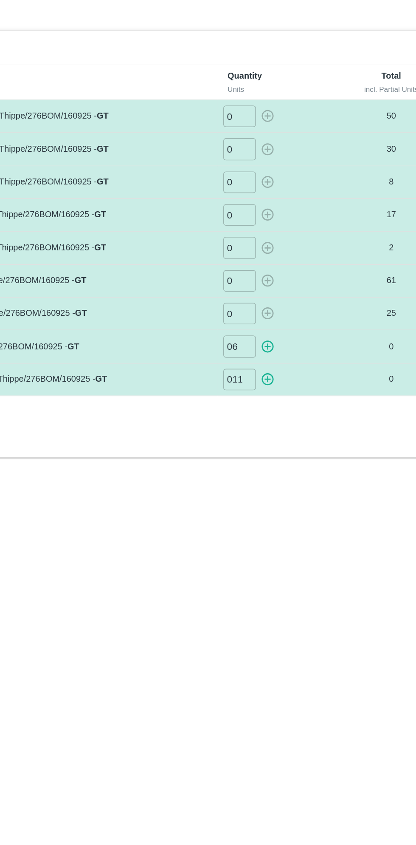
type input "0"
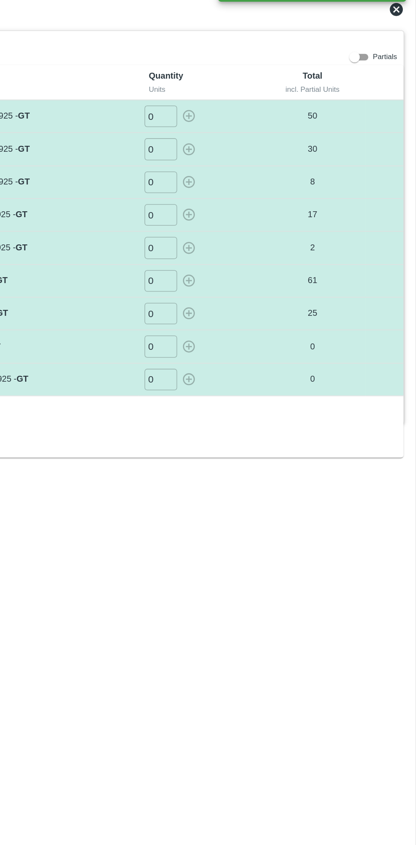
click at [244, 254] on input "0" at bounding box center [247, 253] width 21 height 14
click at [267, 254] on icon "button" at bounding box center [266, 253] width 9 height 9
click at [295, 380] on div "SHIP/FRUI/364139 Partials Lots Label Quantity Units Total incl. Partial Units P…" at bounding box center [208, 431] width 404 height 775
type input "0"
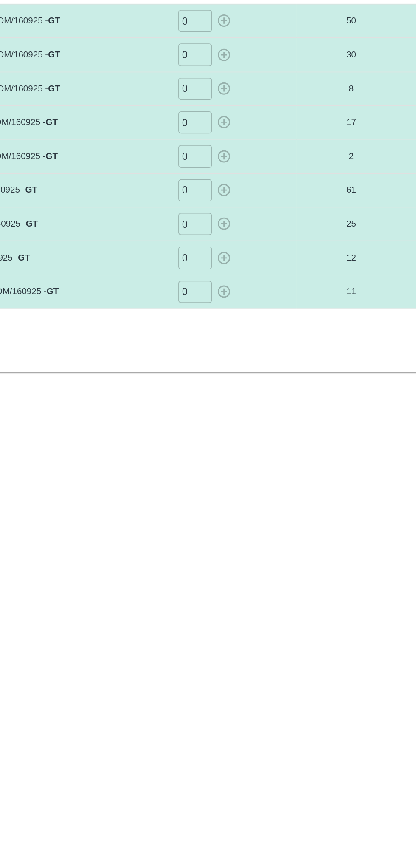
click at [249, 254] on input "0" at bounding box center [247, 253] width 21 height 14
click at [269, 252] on icon "button" at bounding box center [266, 253] width 9 height 9
type input "0"
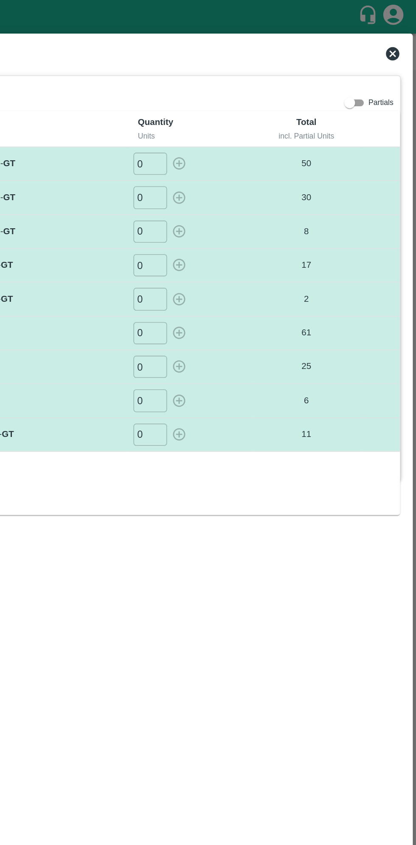
click at [404, 32] on icon at bounding box center [401, 34] width 8 height 8
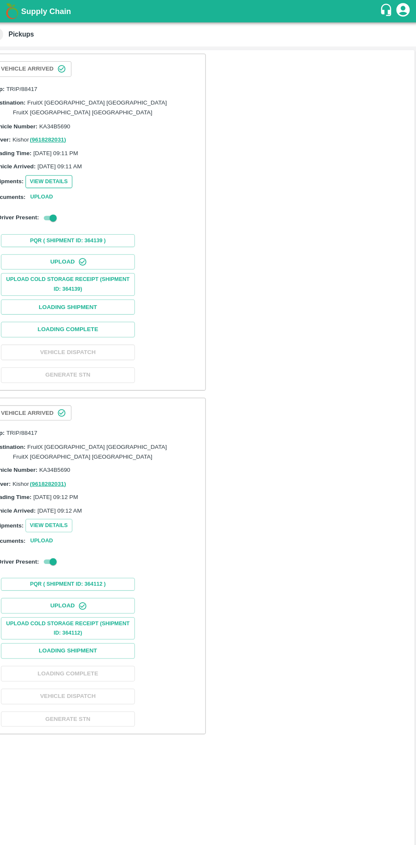
click at [64, 167] on button "View Details" at bounding box center [64, 173] width 45 height 12
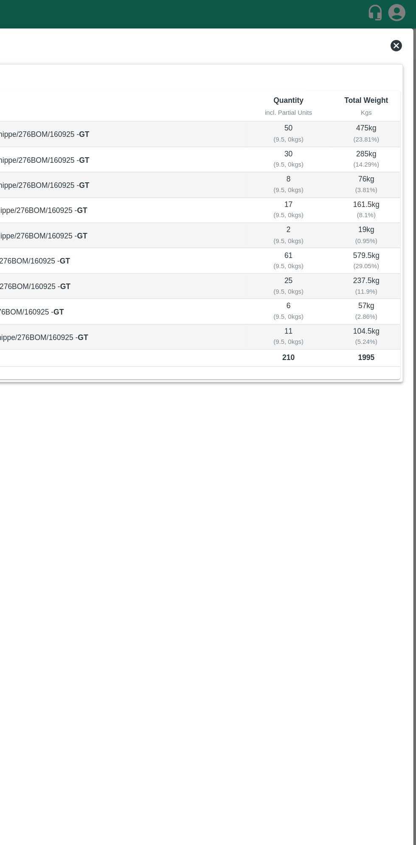
click at [401, 34] on icon at bounding box center [401, 34] width 10 height 10
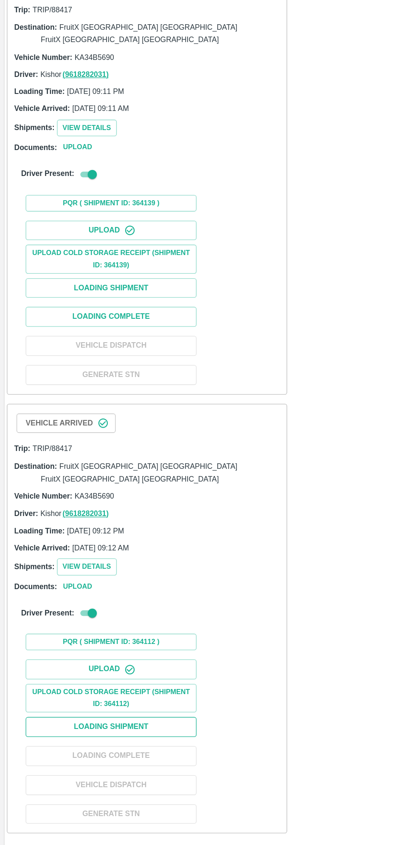
click at [122, 611] on button "Loading Shipment" at bounding box center [82, 618] width 127 height 15
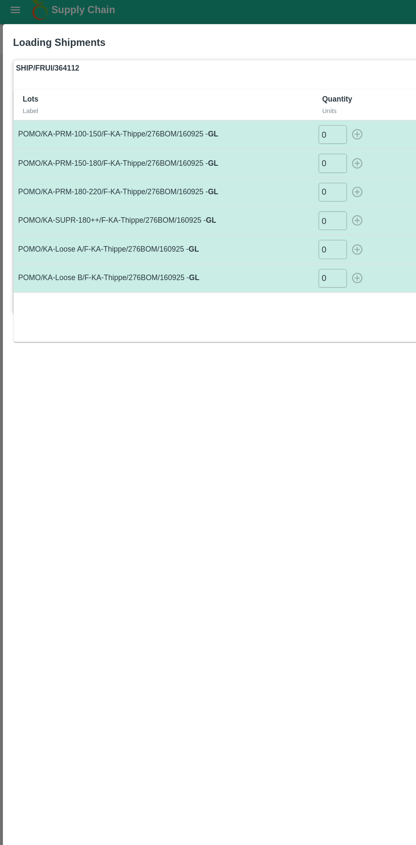
click at [248, 105] on input "0" at bounding box center [247, 103] width 21 height 14
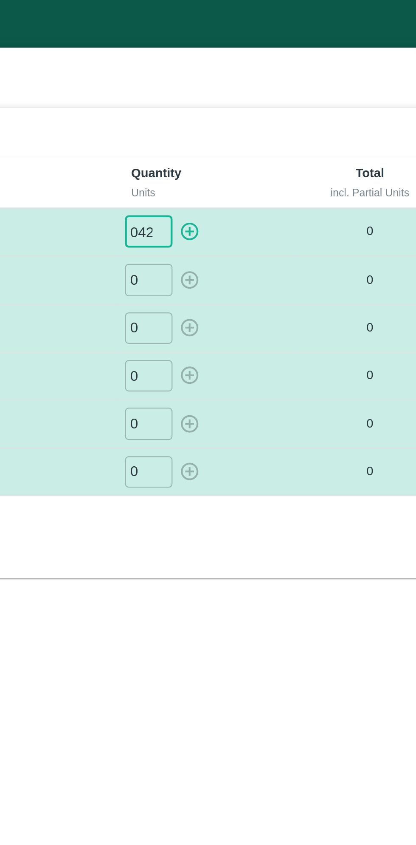
type input "042"
type input "023"
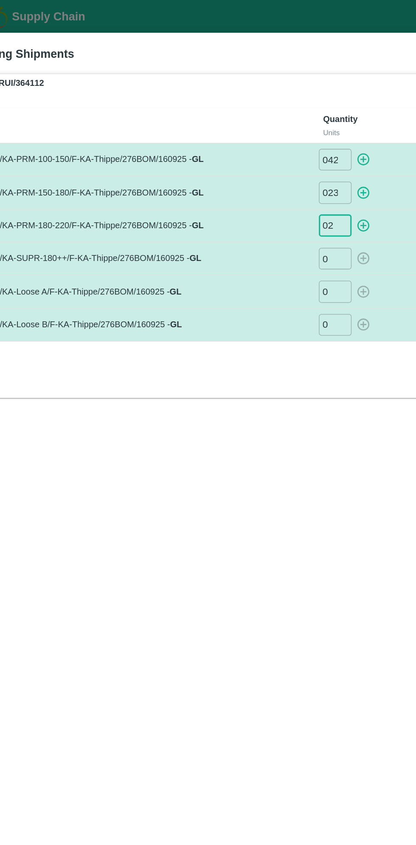
type input "02"
click at [249, 169] on input "0" at bounding box center [247, 168] width 21 height 14
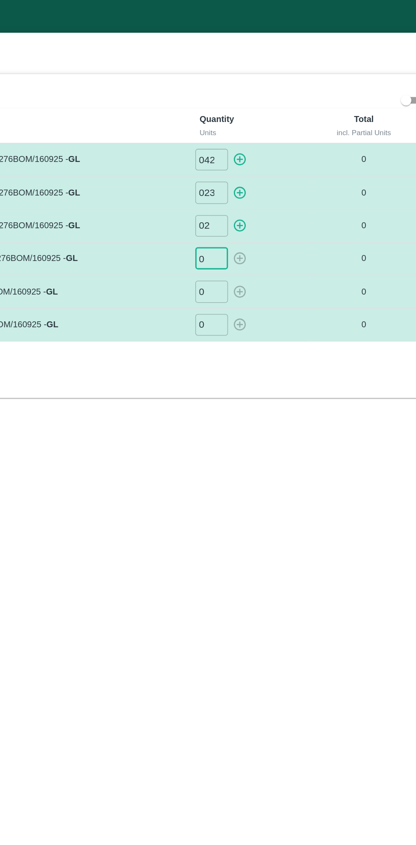
click at [268, 105] on icon "button" at bounding box center [266, 103] width 9 height 9
type input "0"
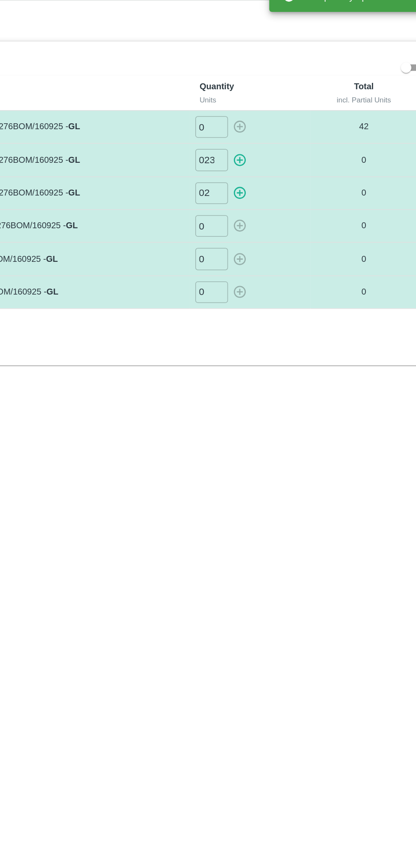
click at [269, 125] on icon "button" at bounding box center [266, 125] width 8 height 8
type input "0"
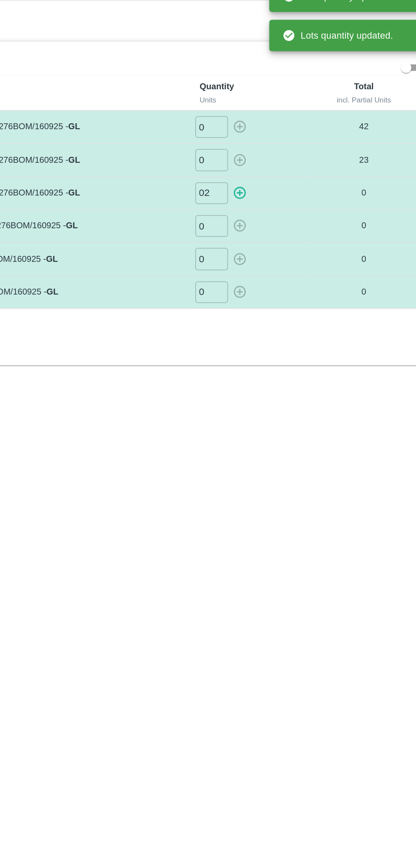
click at [265, 149] on icon "button" at bounding box center [266, 146] width 8 height 8
type input "0"
click at [247, 169] on input "0" at bounding box center [247, 168] width 21 height 14
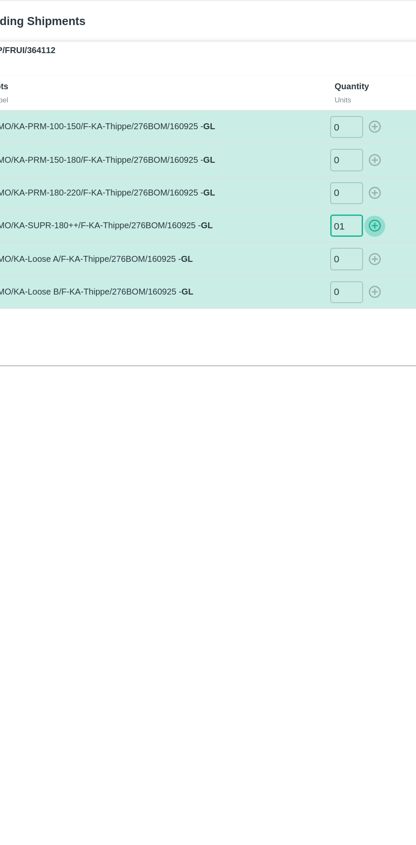
click at [268, 167] on icon "button" at bounding box center [266, 167] width 9 height 9
type input "0"
click at [246, 190] on input "0" at bounding box center [247, 189] width 21 height 14
type input "05"
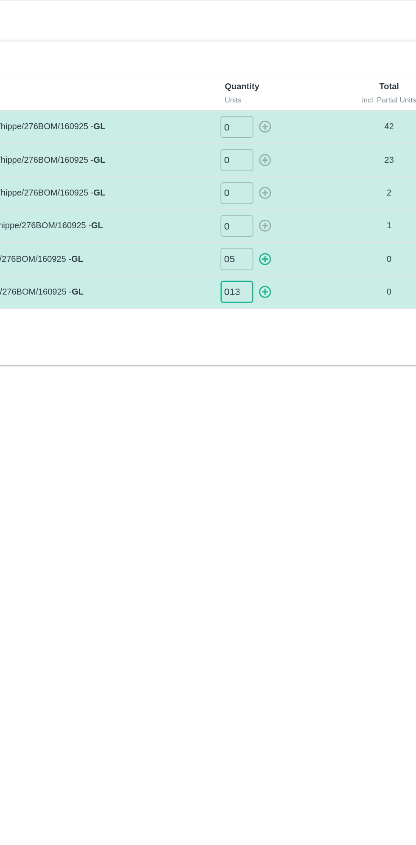
type input "013"
click at [268, 189] on icon "button" at bounding box center [266, 188] width 9 height 9
type input "0"
click at [268, 211] on icon "button" at bounding box center [266, 210] width 9 height 9
type input "0"
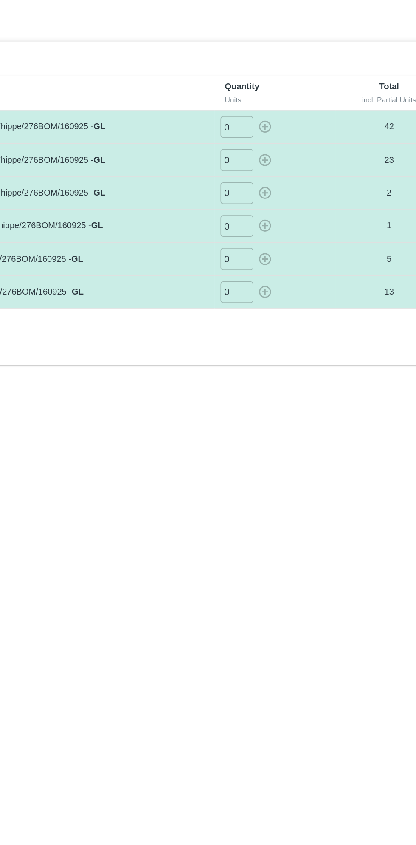
click at [246, 190] on input "0" at bounding box center [247, 189] width 21 height 14
click at [266, 185] on icon "button" at bounding box center [266, 188] width 9 height 9
type input "0"
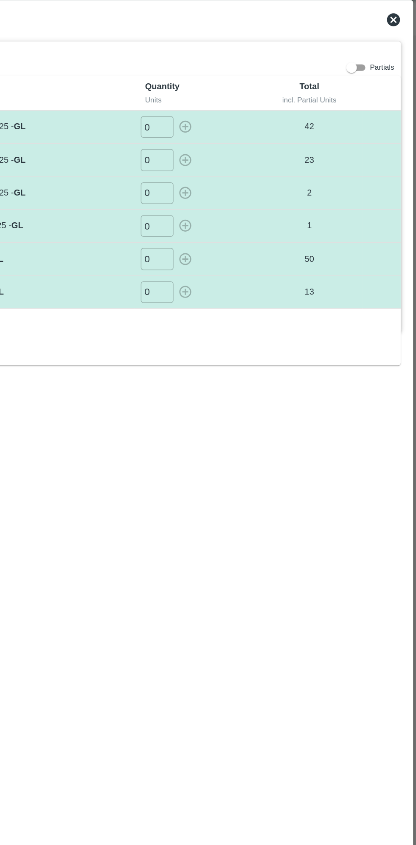
click at [402, 34] on icon at bounding box center [401, 34] width 10 height 10
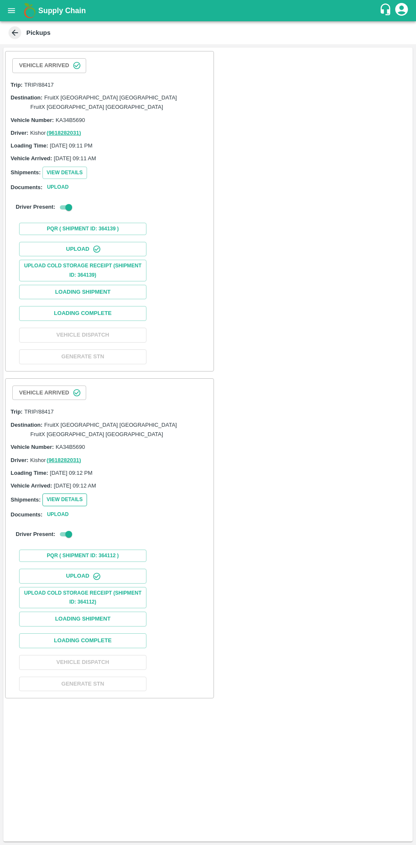
click at [68, 493] on button "View Details" at bounding box center [64, 499] width 45 height 12
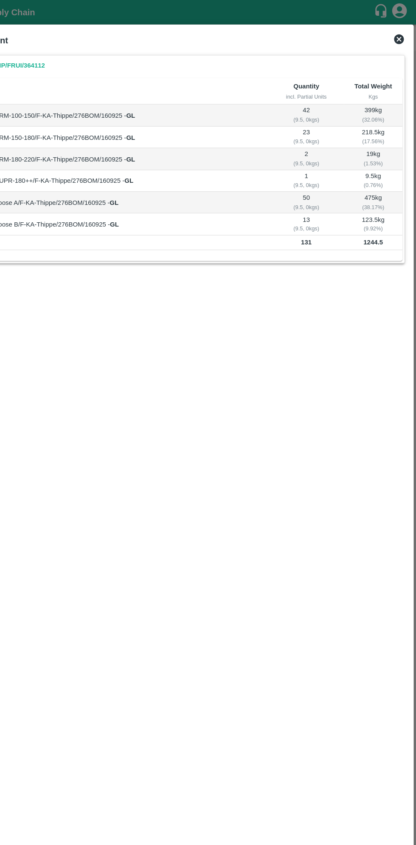
click at [405, 29] on icon at bounding box center [401, 34] width 10 height 10
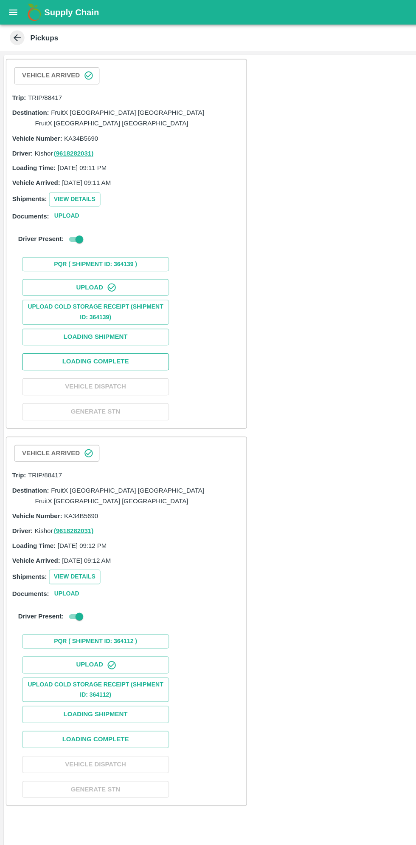
click at [121, 307] on button "Loading Complete" at bounding box center [82, 313] width 127 height 15
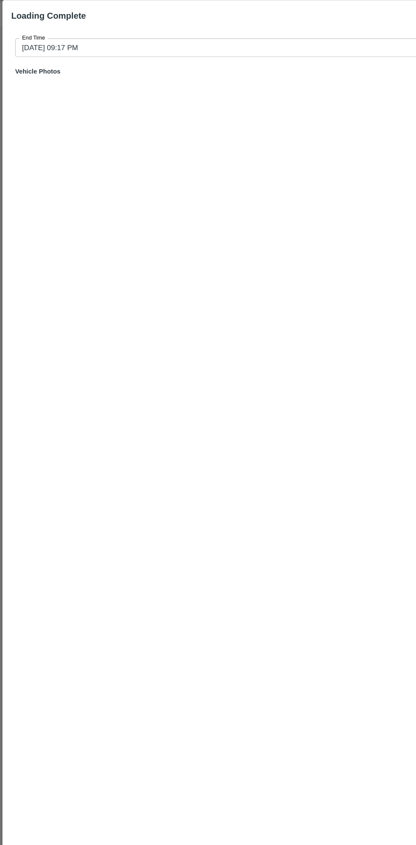
click at [283, 64] on input "16/09/2025 09:17 PM" at bounding box center [205, 62] width 384 height 16
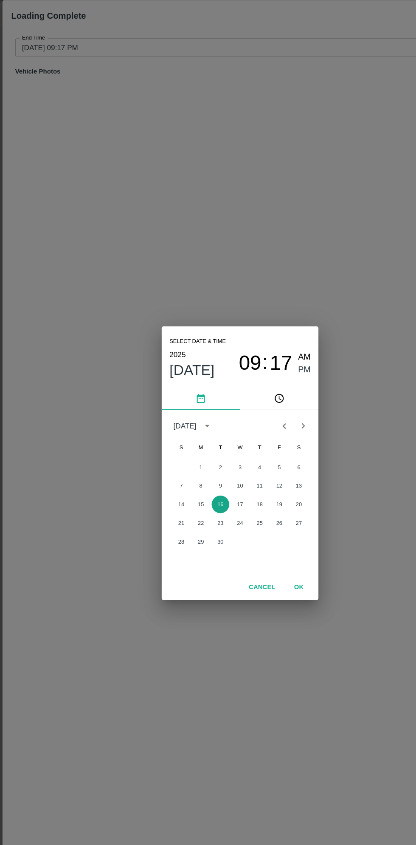
click at [191, 458] on button "16" at bounding box center [191, 457] width 15 height 15
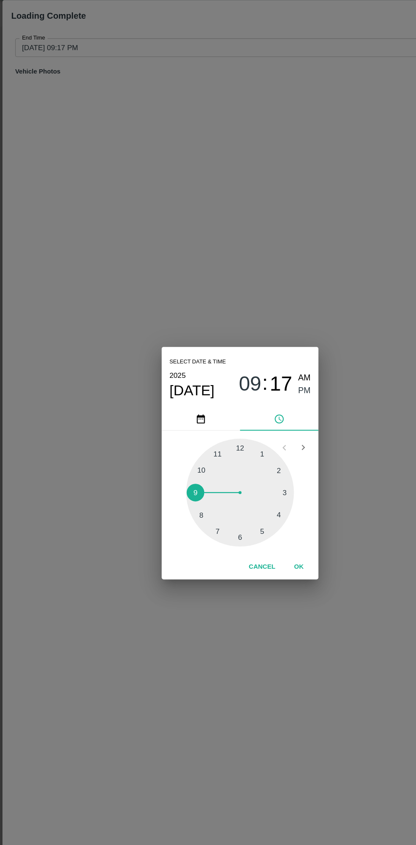
click at [241, 465] on div at bounding box center [207, 447] width 93 height 93
click at [266, 360] on span "PM" at bounding box center [264, 359] width 11 height 11
click at [260, 516] on button "OK" at bounding box center [259, 512] width 27 height 15
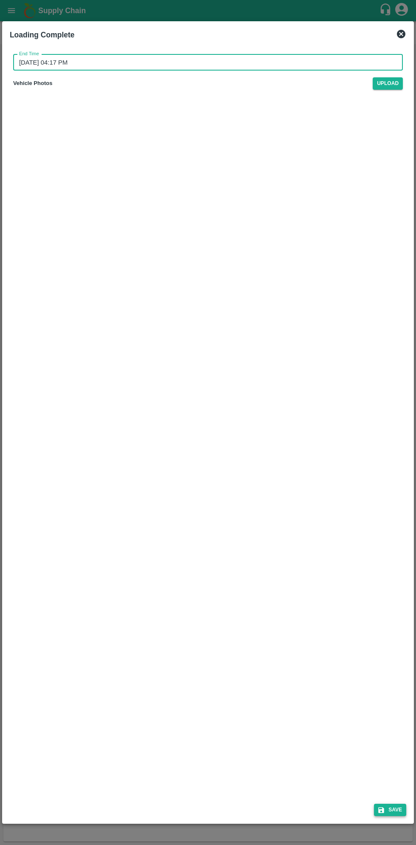
click at [396, 811] on button "Save" at bounding box center [390, 809] width 32 height 12
type input "16/09/2025 09:17 PM"
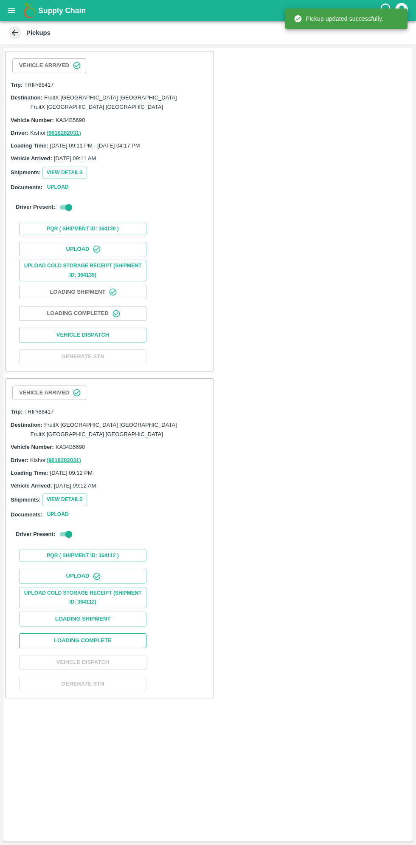
click at [124, 633] on button "Loading Complete" at bounding box center [82, 640] width 127 height 15
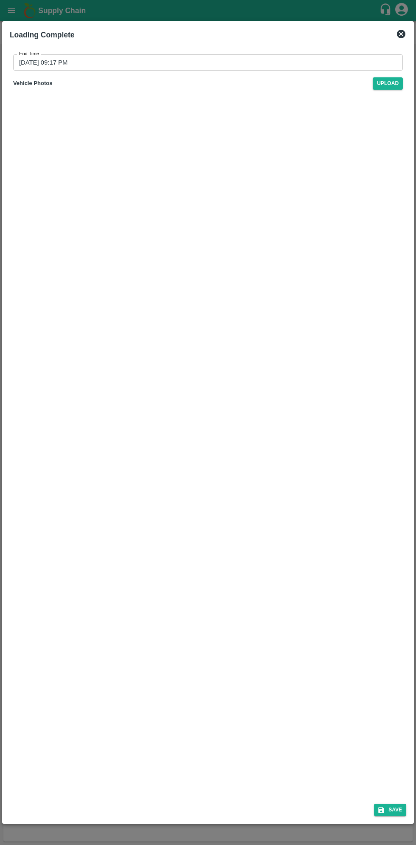
click at [311, 62] on input "16/09/2025 09:17 PM" at bounding box center [205, 62] width 384 height 16
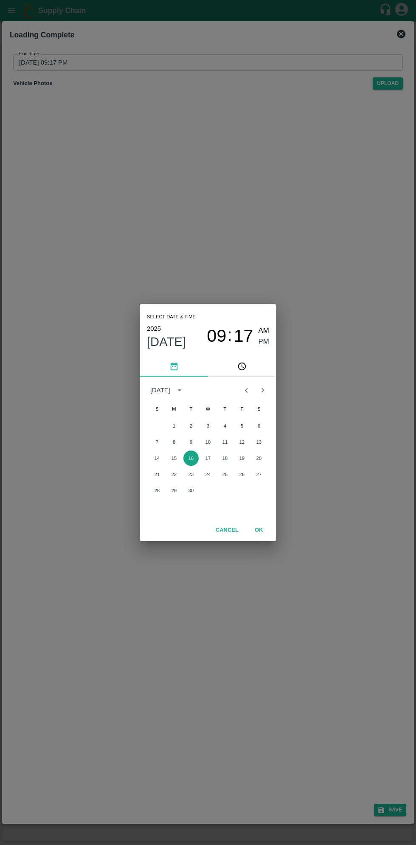
click at [191, 458] on button "16" at bounding box center [191, 457] width 15 height 15
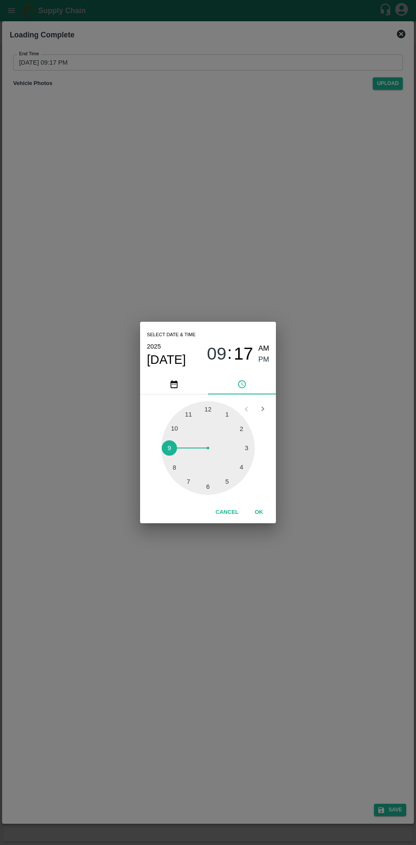
click at [266, 363] on span "PM" at bounding box center [264, 359] width 11 height 11
click at [244, 469] on div at bounding box center [207, 447] width 93 height 93
click at [259, 512] on button "OK" at bounding box center [259, 512] width 27 height 15
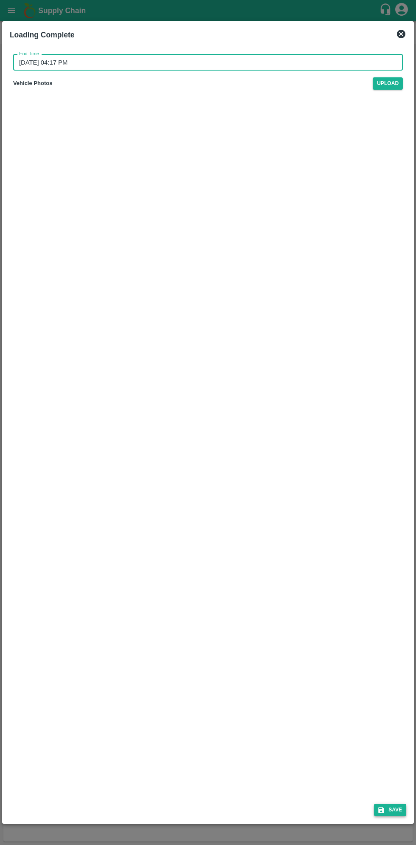
click at [392, 812] on button "Save" at bounding box center [390, 809] width 32 height 12
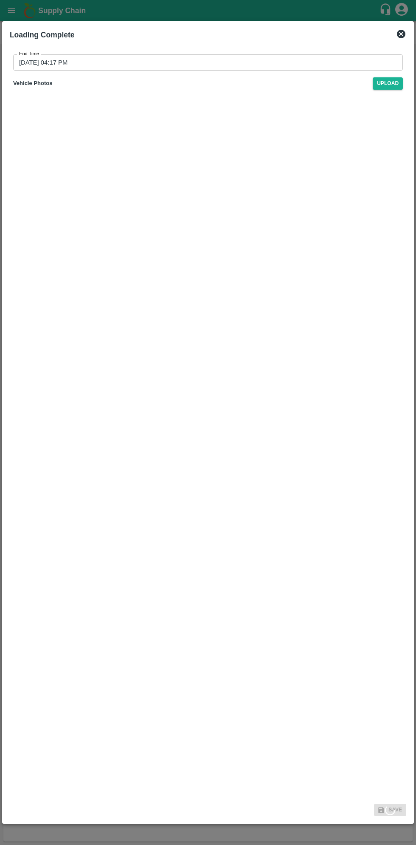
type input "16/09/2025 09:18 PM"
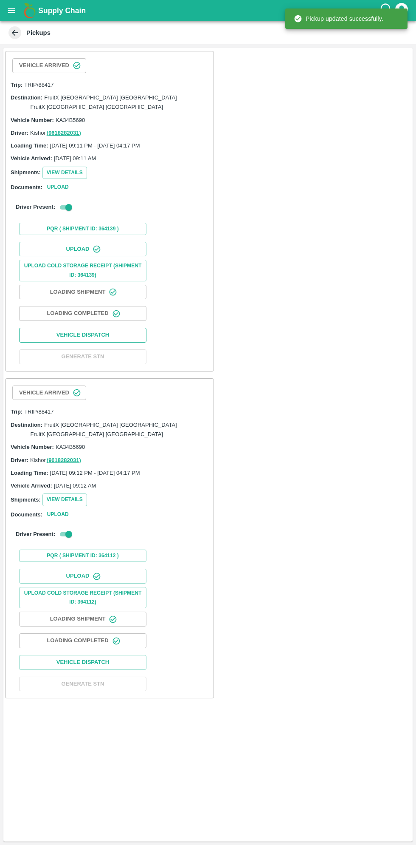
click at [129, 328] on button "Vehicle Dispatch" at bounding box center [82, 335] width 127 height 15
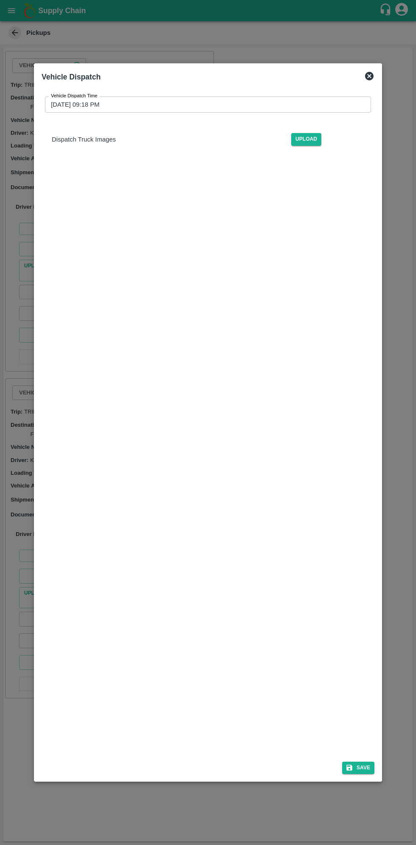
click at [277, 106] on input "16/09/2025 09:18 PM" at bounding box center [205, 104] width 320 height 16
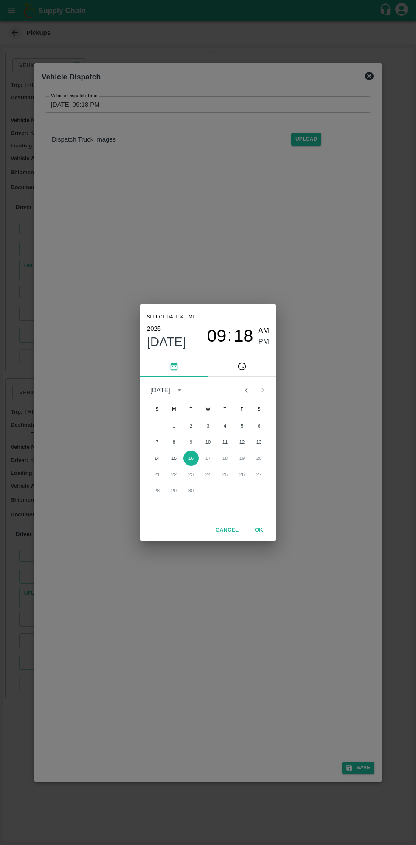
click at [266, 338] on span "PM" at bounding box center [264, 341] width 11 height 11
click at [191, 458] on button "16" at bounding box center [191, 457] width 15 height 15
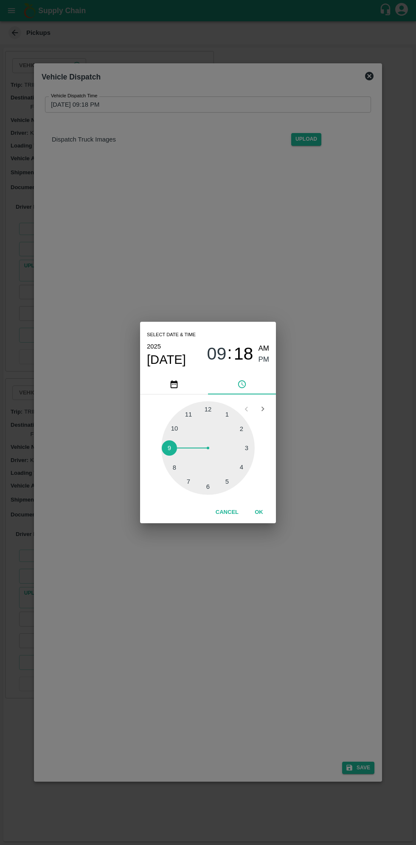
click at [226, 486] on div at bounding box center [207, 447] width 93 height 93
type input "16/09/2025 05:18 PM"
click at [259, 512] on button "OK" at bounding box center [259, 512] width 27 height 15
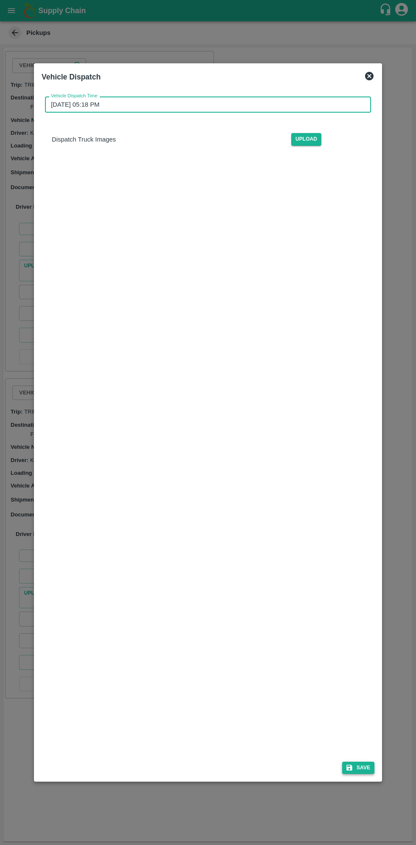
click at [356, 769] on button "Save" at bounding box center [358, 767] width 32 height 12
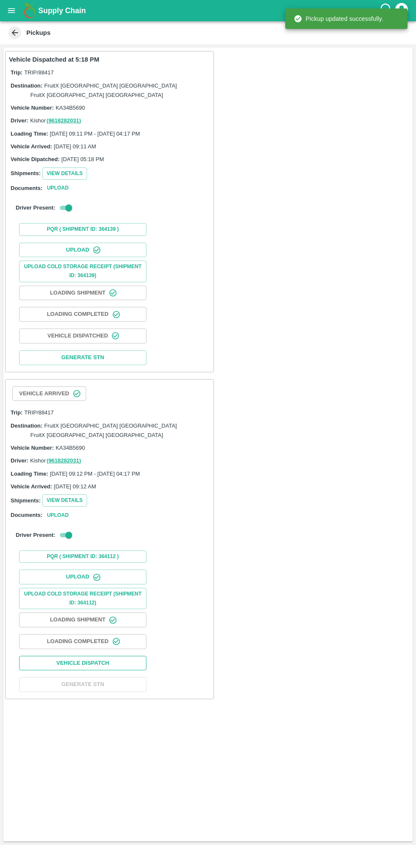
click at [116, 655] on button "Vehicle Dispatch" at bounding box center [82, 662] width 127 height 15
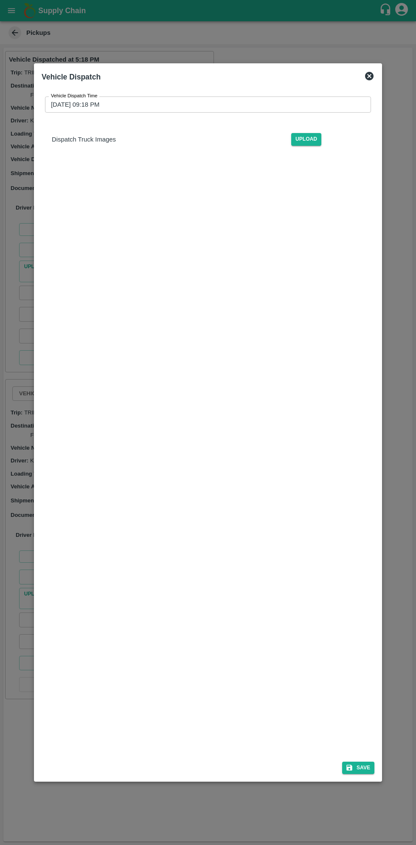
click at [307, 105] on input "16/09/2025 09:18 PM" at bounding box center [205, 104] width 320 height 16
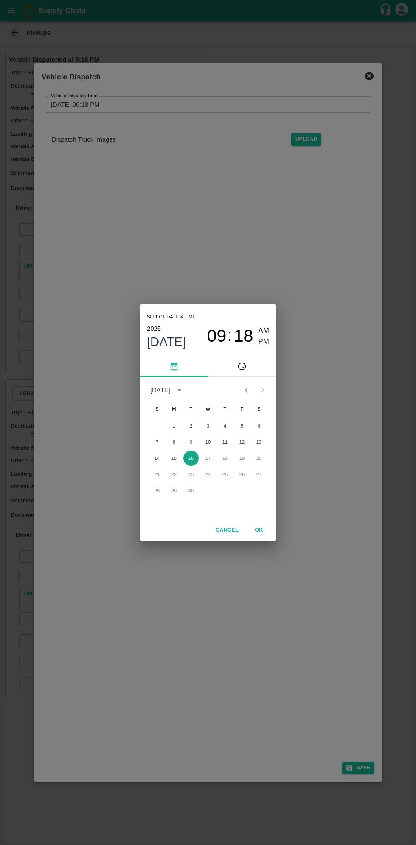
click at [191, 458] on button "16" at bounding box center [191, 457] width 15 height 15
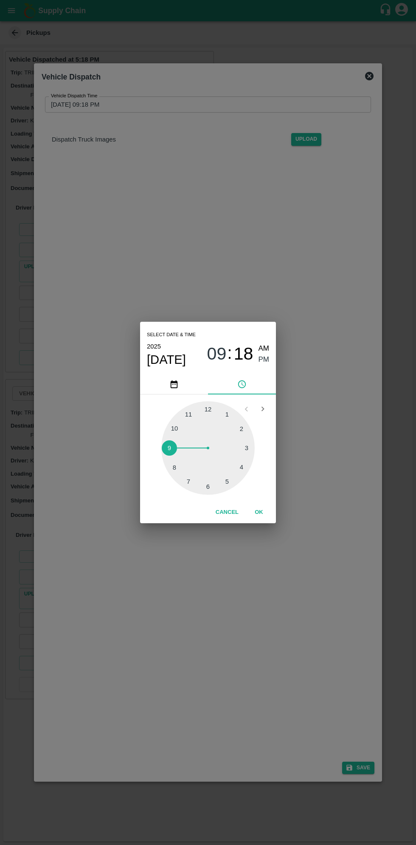
click at [228, 486] on div at bounding box center [207, 447] width 93 height 93
type input "16/09/2025 05:18 PM"
click at [259, 512] on button "OK" at bounding box center [259, 512] width 27 height 15
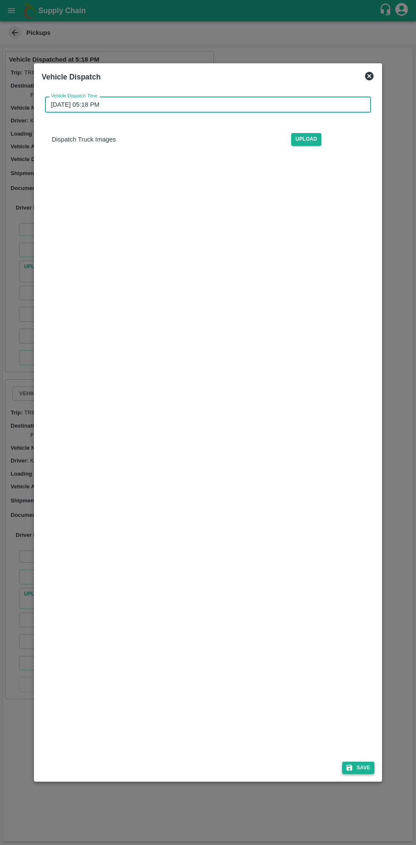
click at [359, 771] on button "Save" at bounding box center [358, 767] width 32 height 12
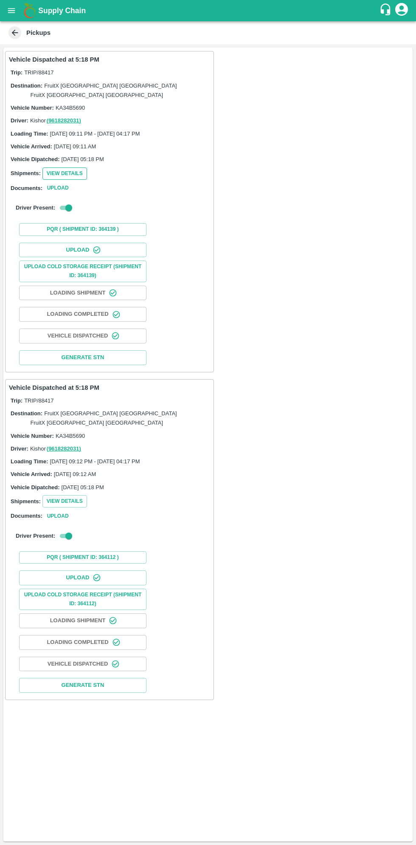
click at [68, 167] on button "View Details" at bounding box center [64, 173] width 45 height 12
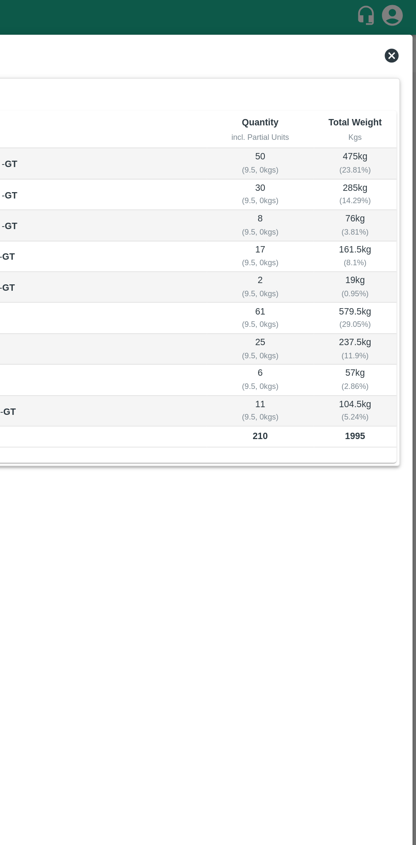
click at [402, 33] on icon at bounding box center [401, 34] width 10 height 10
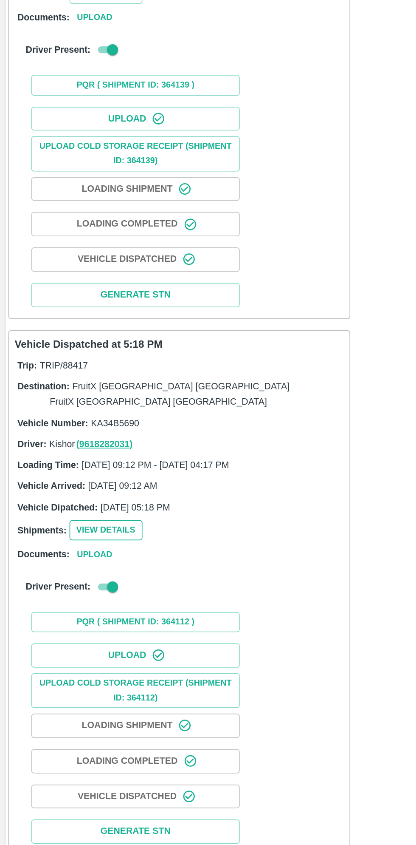
click at [70, 495] on button "View Details" at bounding box center [64, 501] width 45 height 12
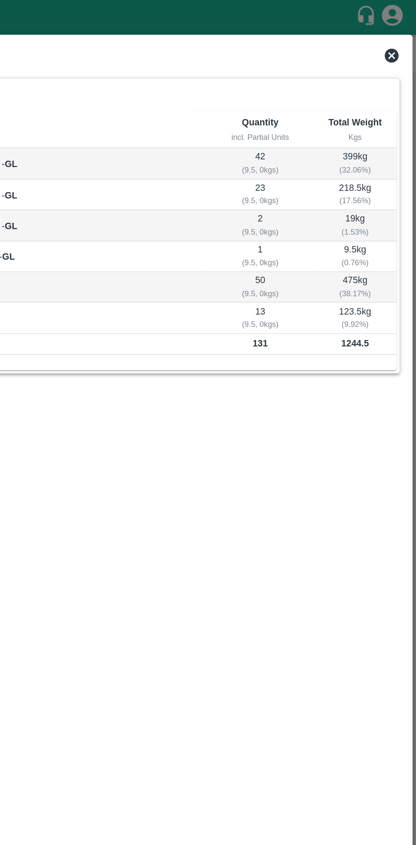
click at [399, 34] on icon at bounding box center [401, 34] width 8 height 8
